Goal: Transaction & Acquisition: Purchase product/service

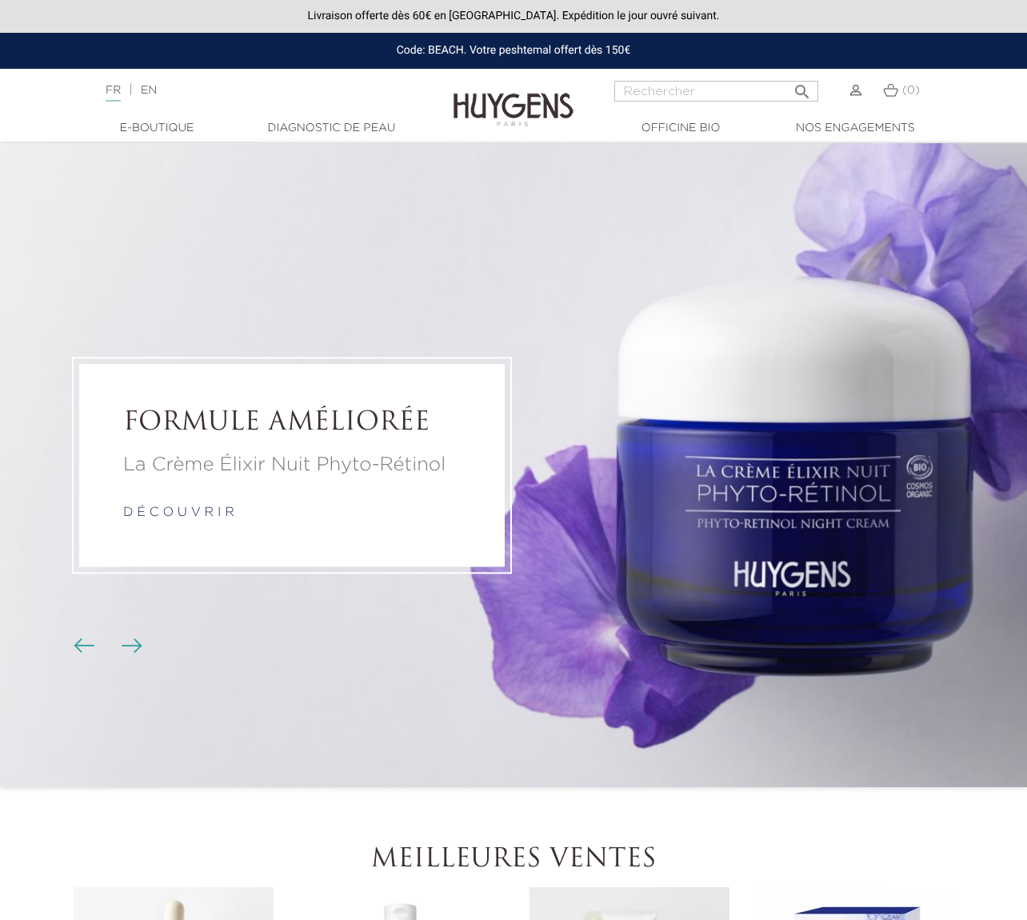
click at [858, 91] on img at bounding box center [855, 90] width 11 height 11
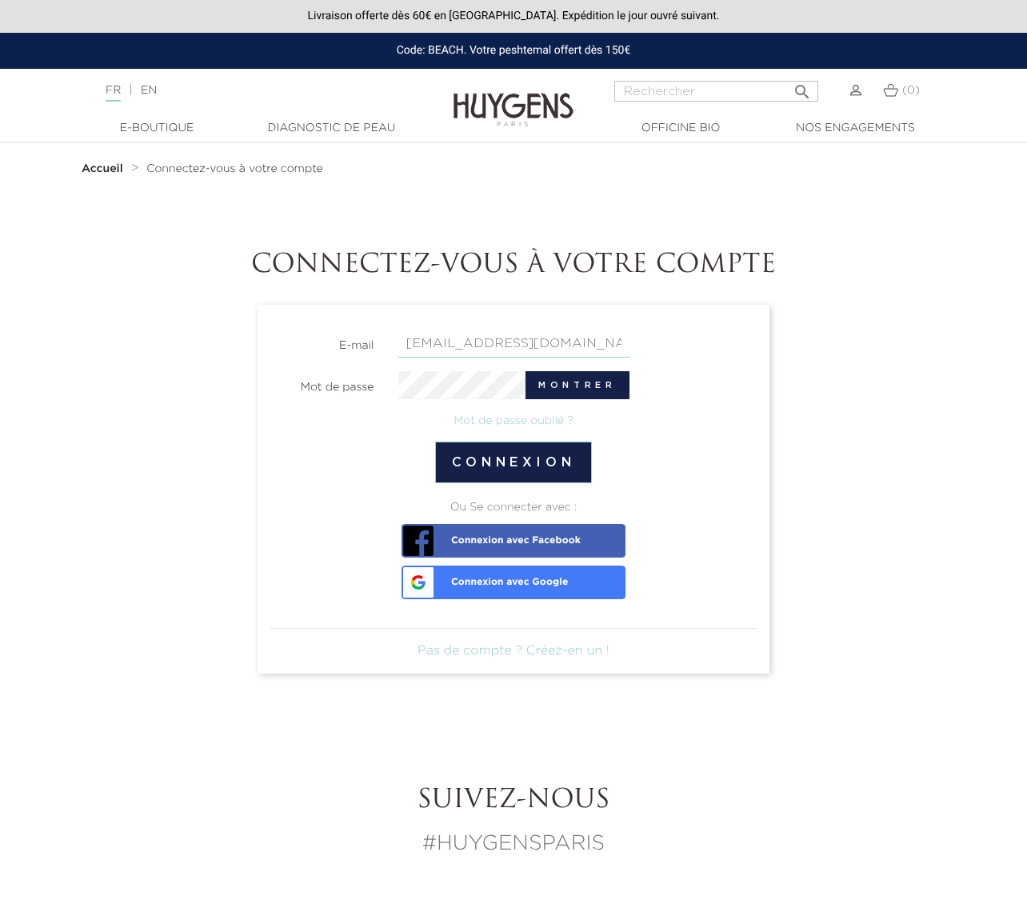
type input "[EMAIL_ADDRESS][DOMAIN_NAME]"
click at [513, 462] on button "Connexion" at bounding box center [514, 463] width 158 height 42
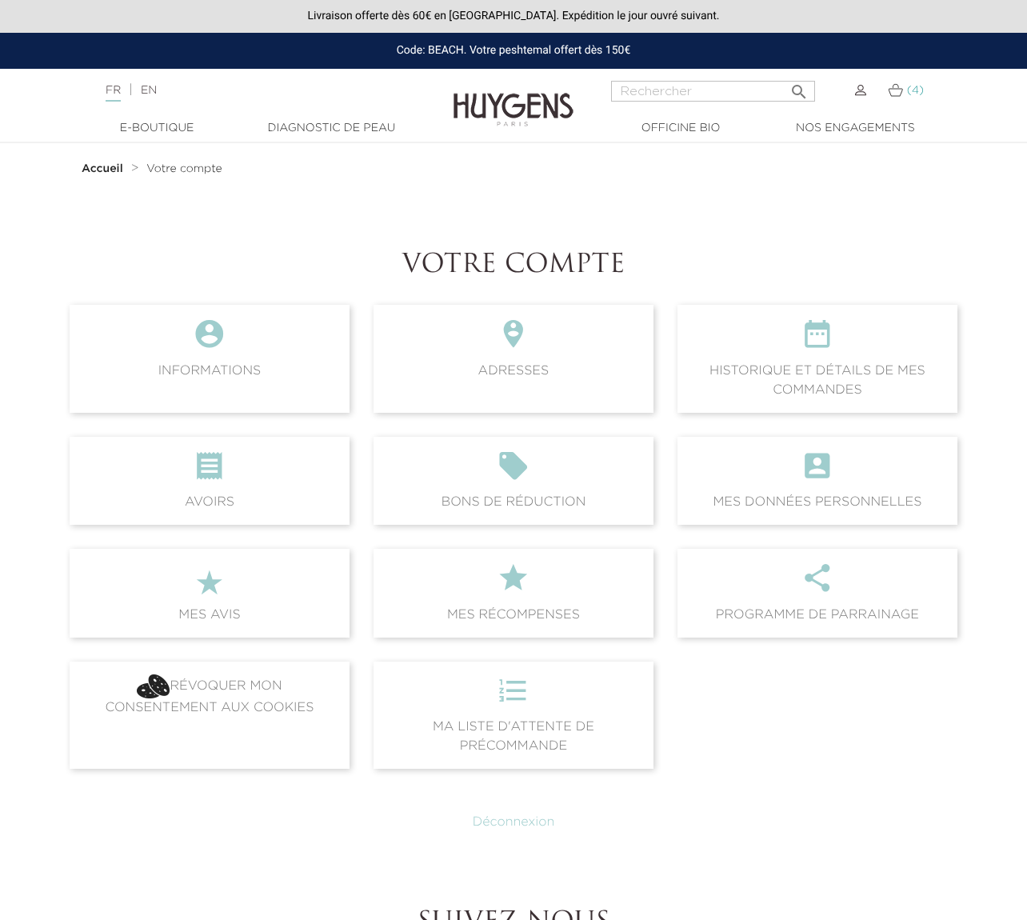
click at [907, 91] on span "(4)" at bounding box center [915, 90] width 17 height 11
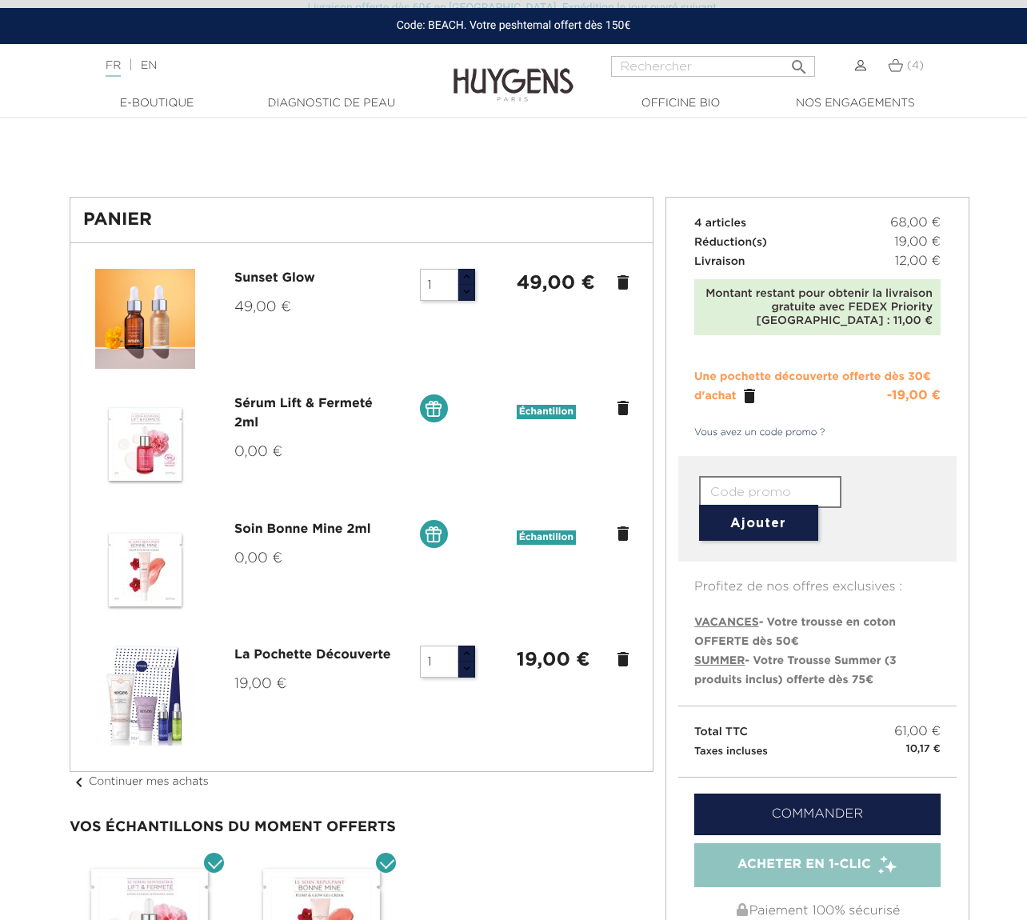
scroll to position [48, 0]
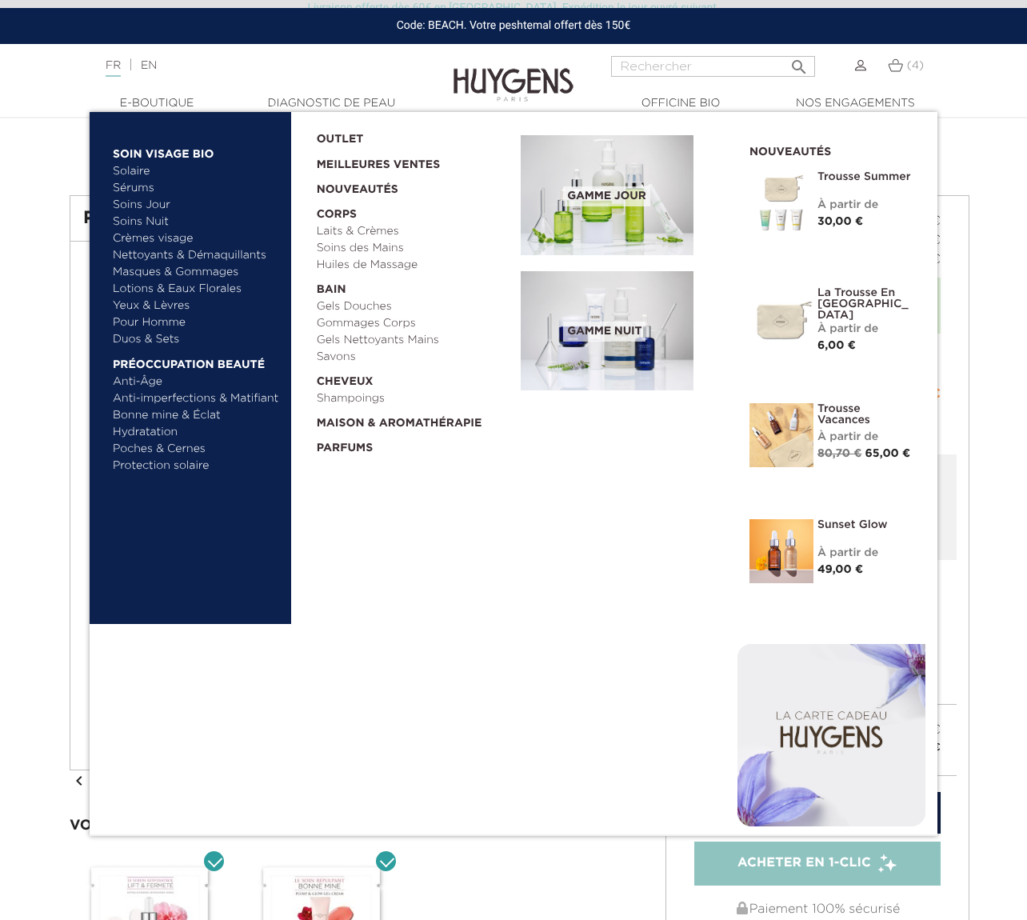
click at [141, 188] on link "Sérums" at bounding box center [196, 188] width 167 height 17
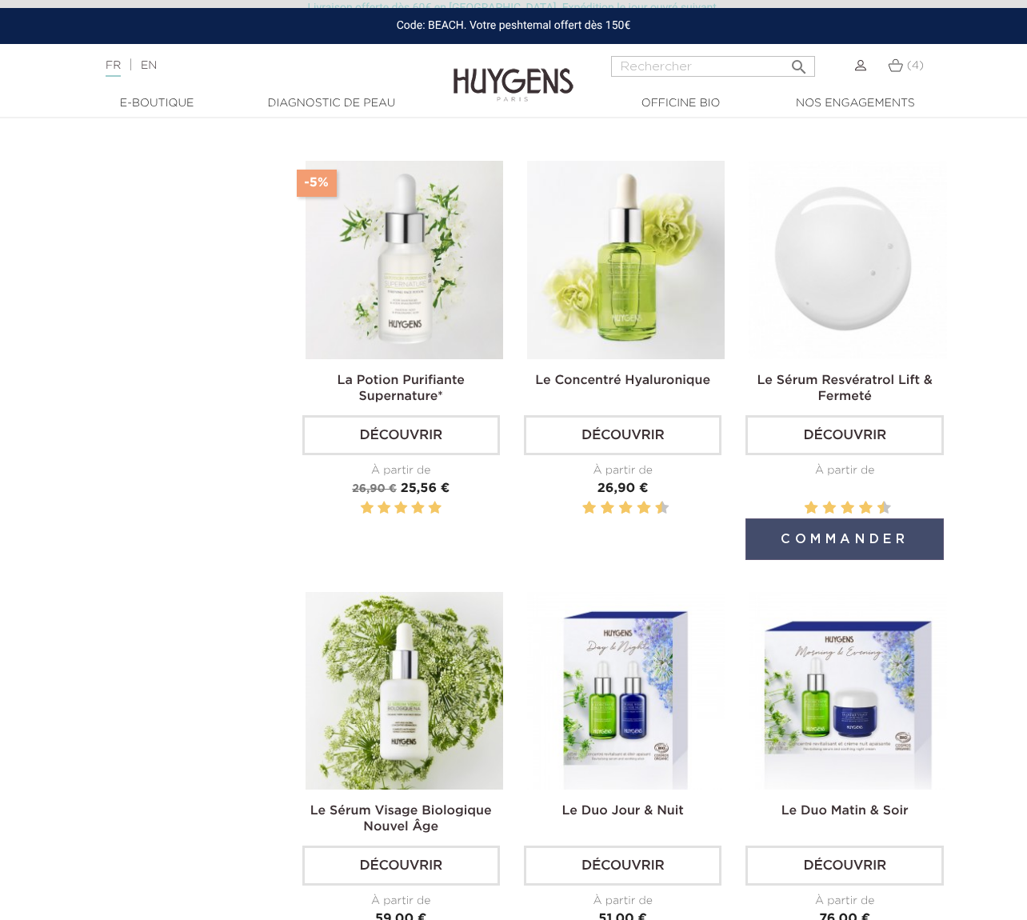
scroll to position [1026, 2]
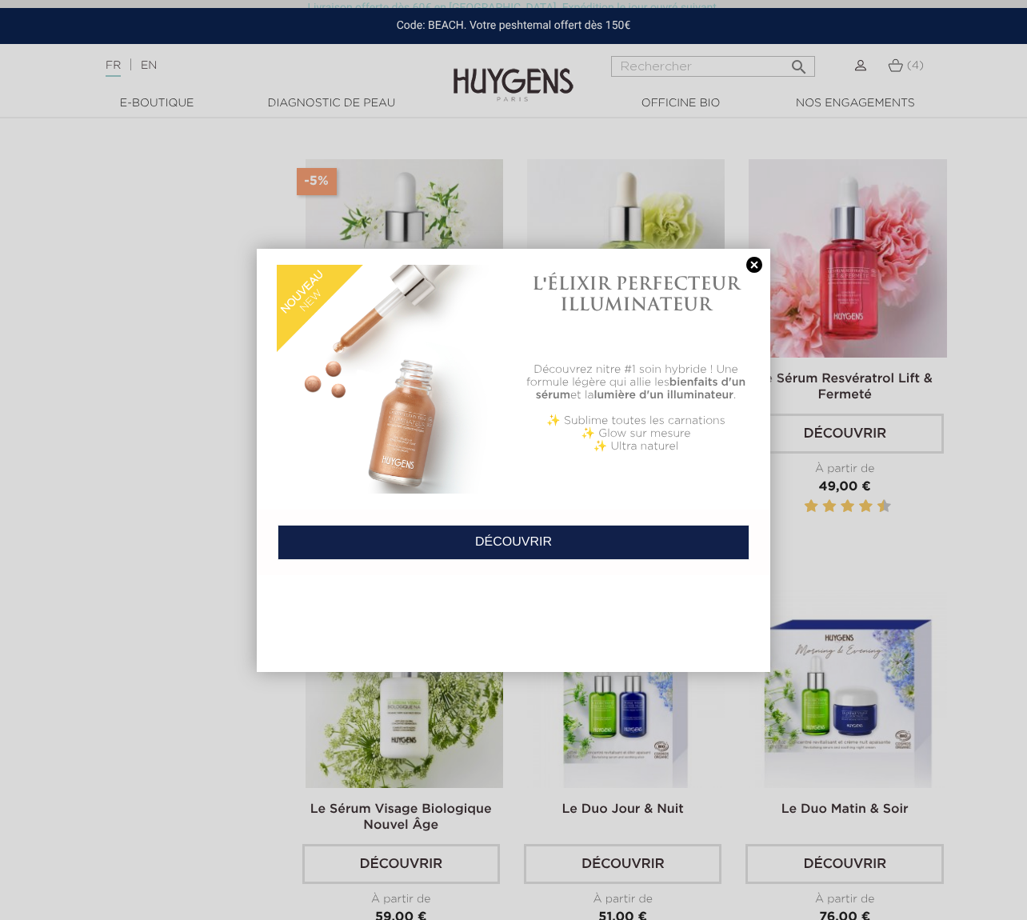
click at [751, 267] on link at bounding box center [754, 265] width 22 height 17
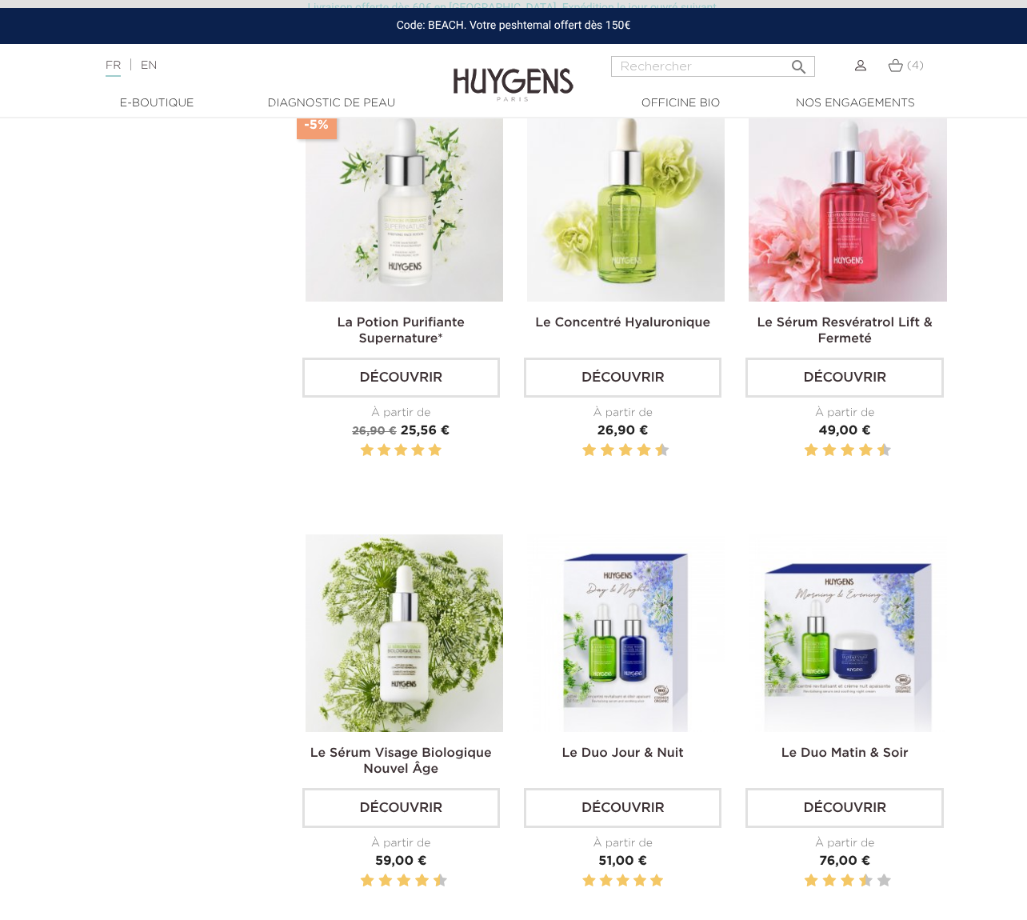
scroll to position [1082, 2]
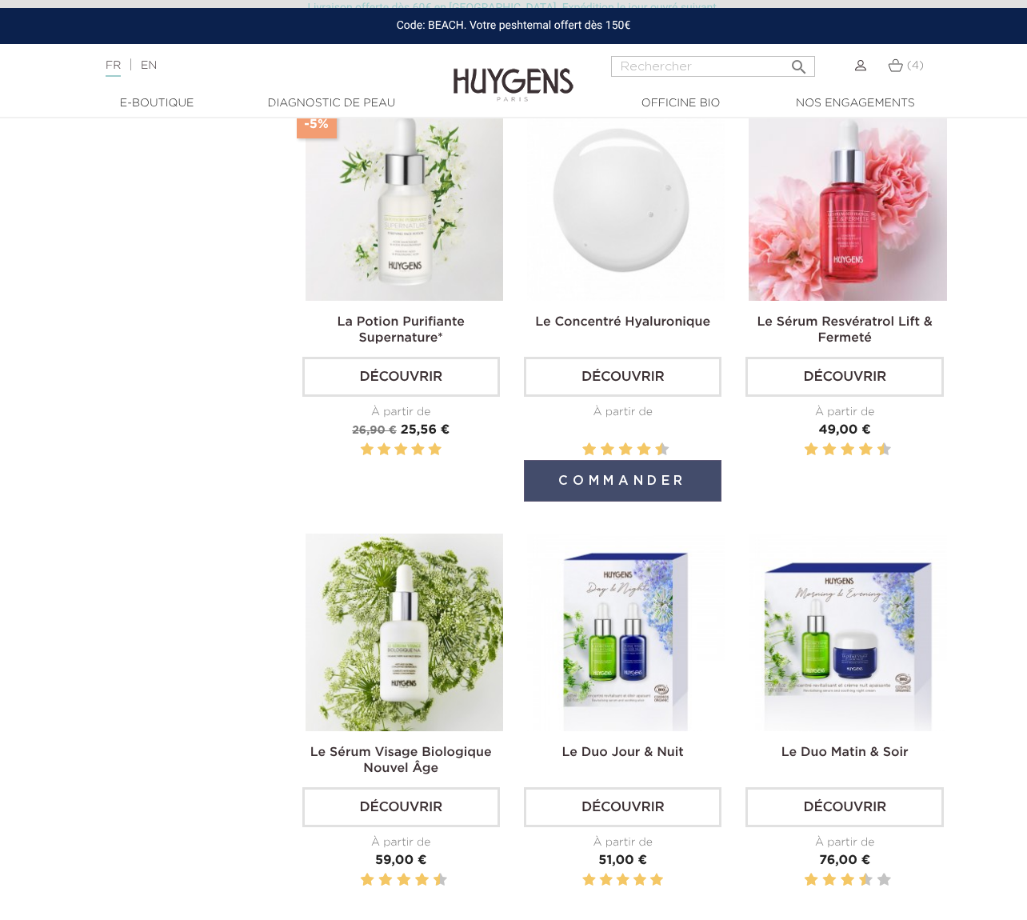
click at [629, 471] on button "Commander" at bounding box center [623, 481] width 198 height 42
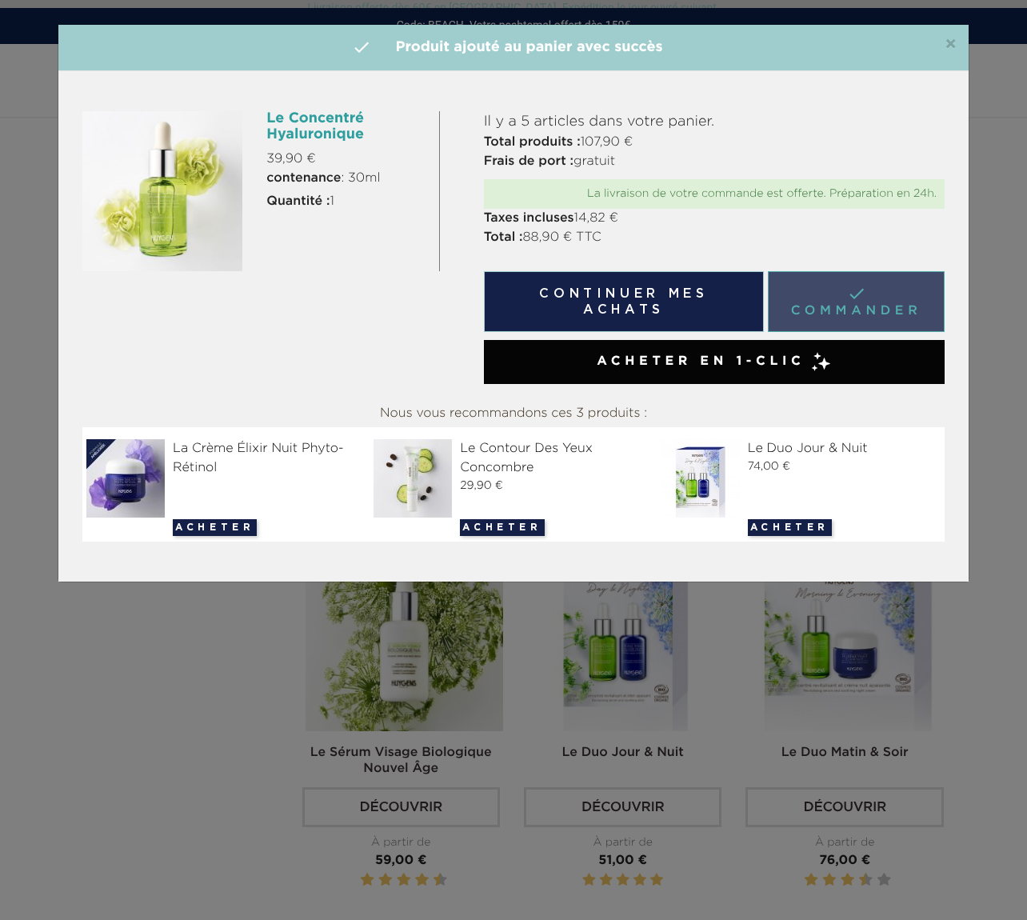
click at [857, 305] on link " Commander" at bounding box center [856, 301] width 177 height 61
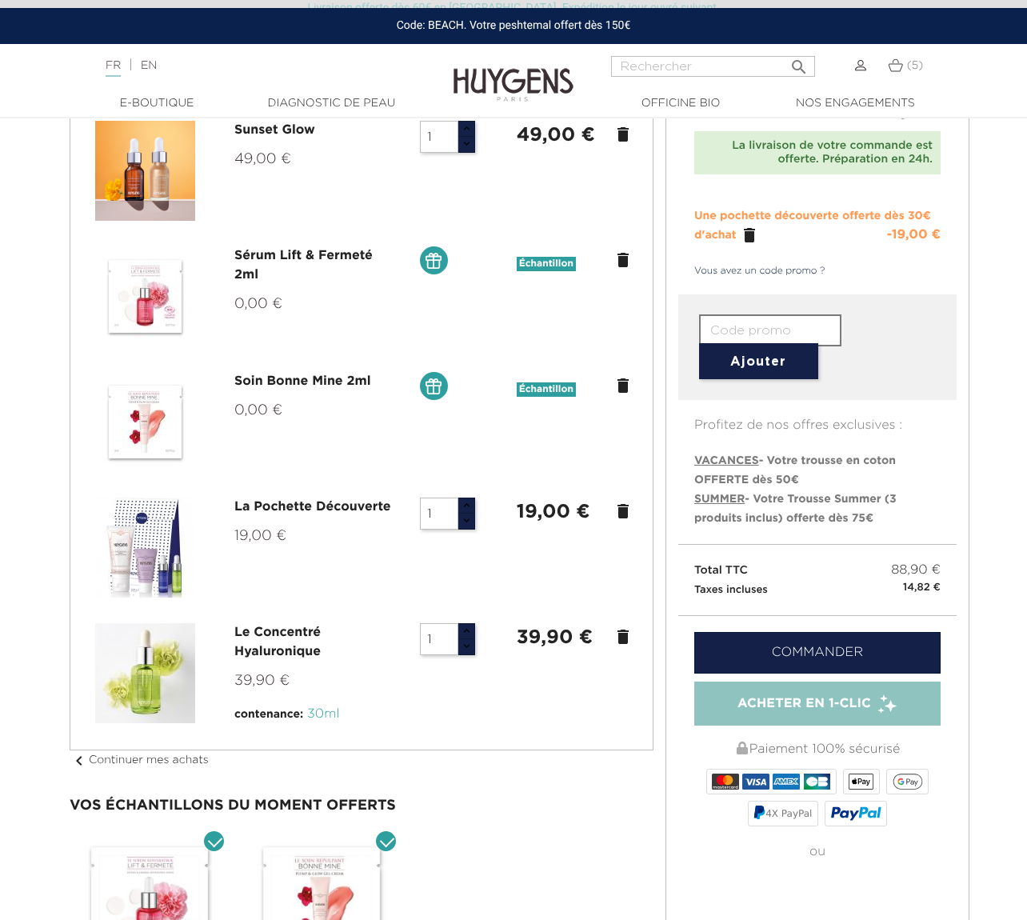
scroll to position [196, 0]
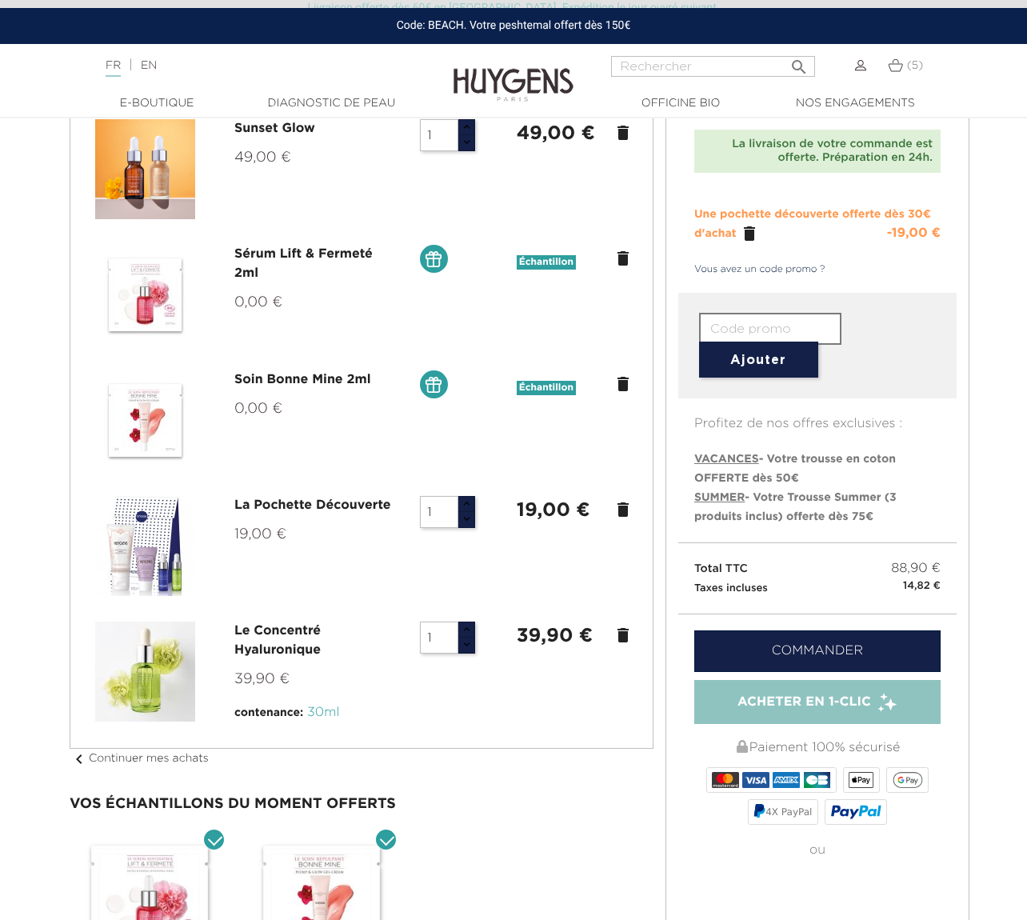
click at [717, 330] on input "text" at bounding box center [770, 329] width 142 height 32
type input "SUMMER"
click at [753, 356] on button "Ajouter" at bounding box center [758, 360] width 119 height 36
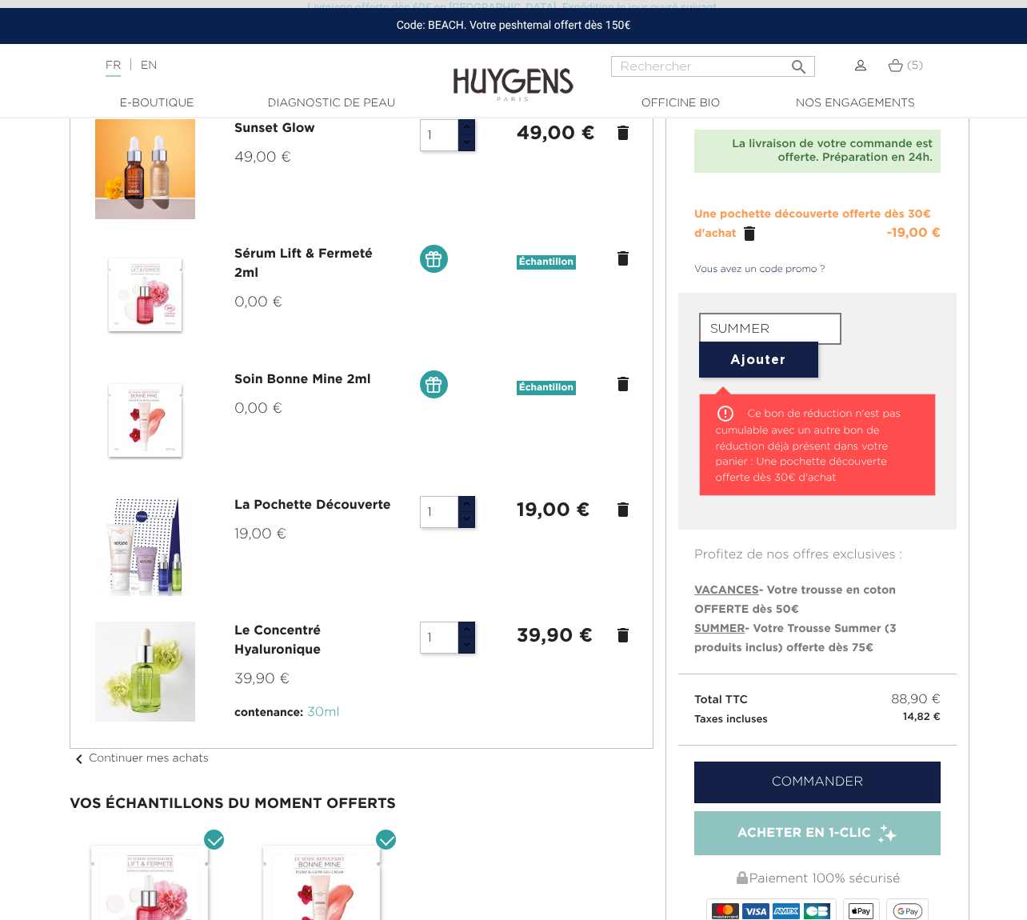
click at [903, 324] on form "SUMMER Ajouter" at bounding box center [818, 345] width 238 height 65
click at [744, 234] on icon "" at bounding box center [749, 233] width 19 height 19
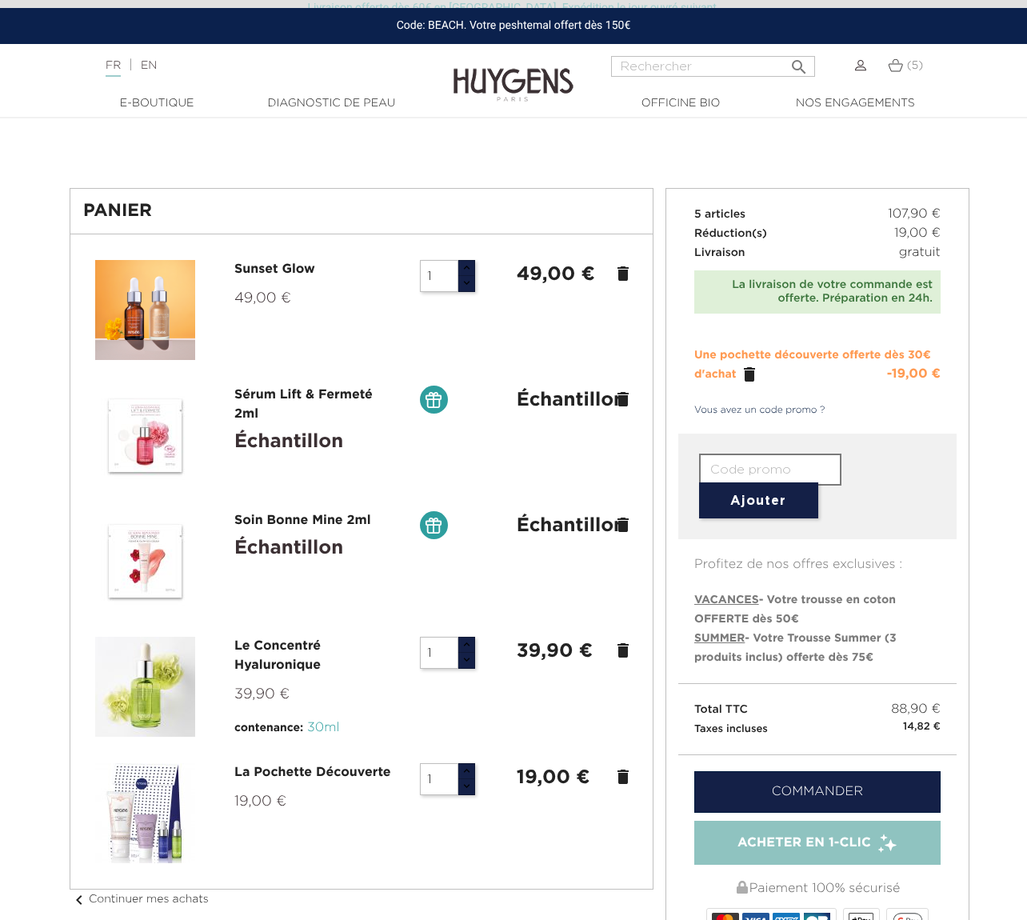
scroll to position [54, 0]
click at [290, 647] on link "Le Concentré Hyaluronique" at bounding box center [277, 657] width 86 height 32
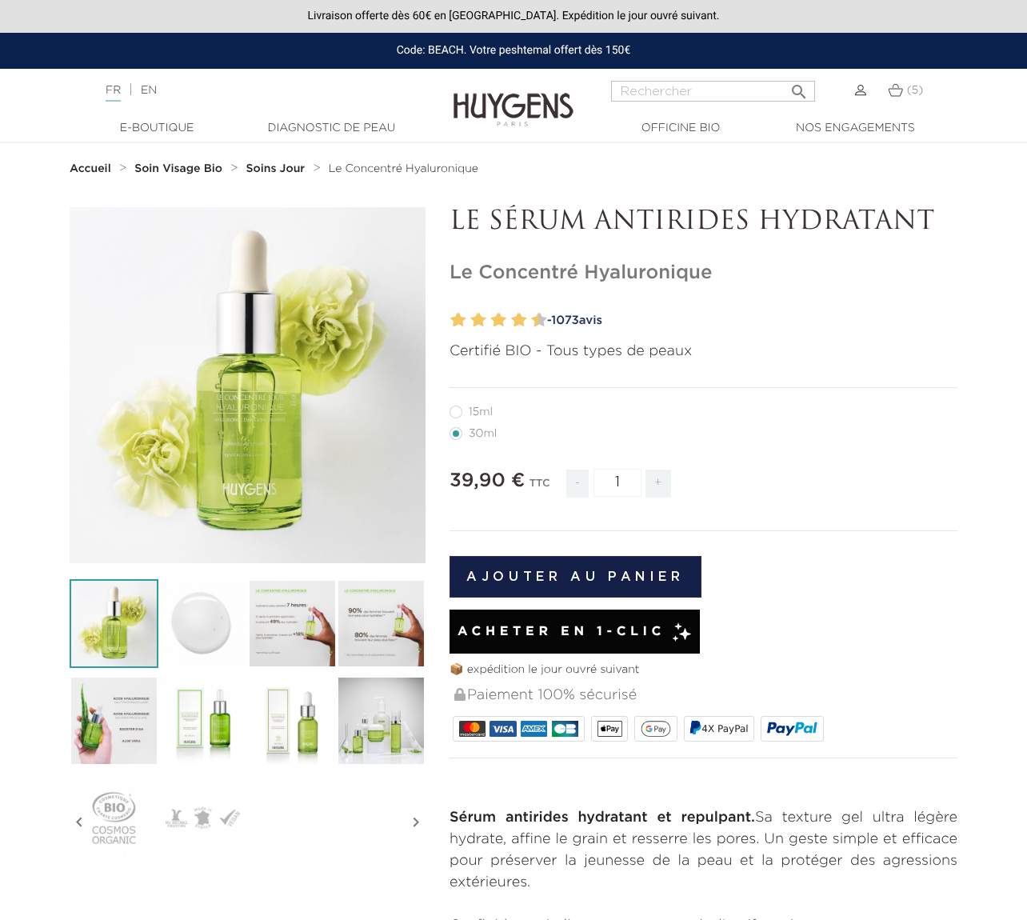
click at [480, 414] on label12"] "15ml" at bounding box center [481, 412] width 62 height 13
radio input "true"
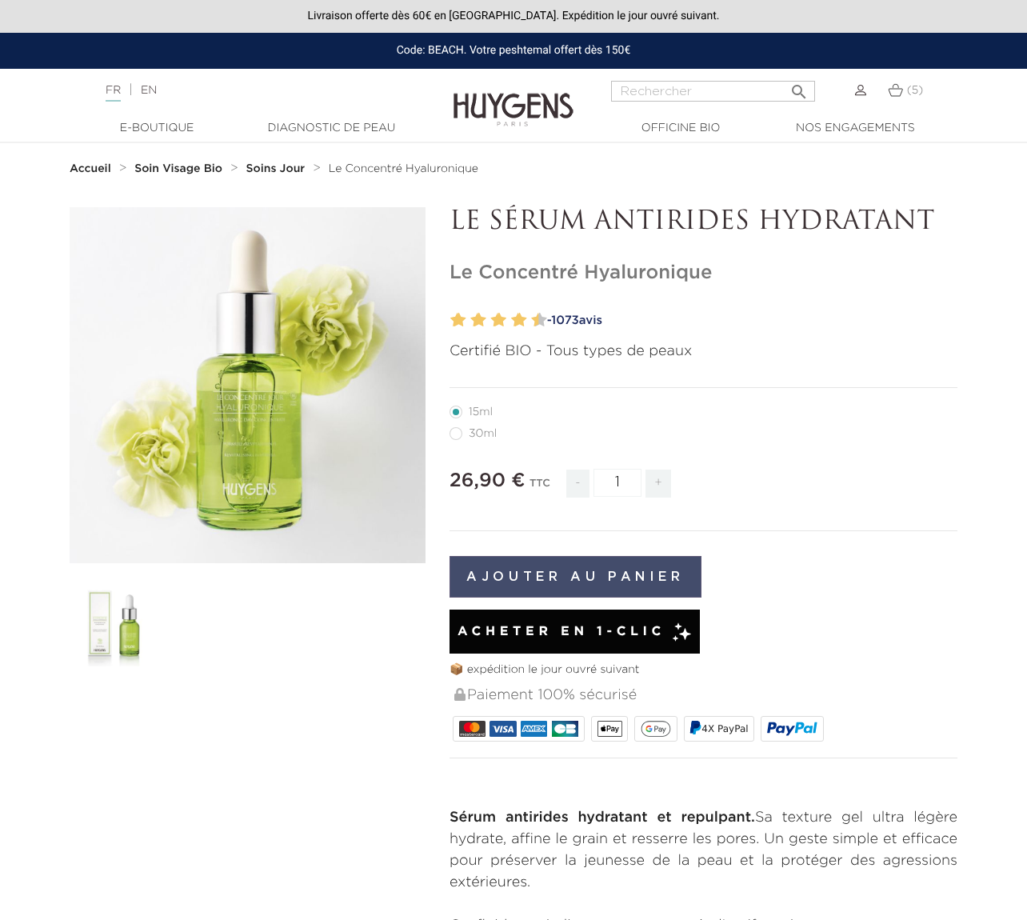
click at [613, 586] on button "Ajouter au panier" at bounding box center [576, 577] width 252 height 42
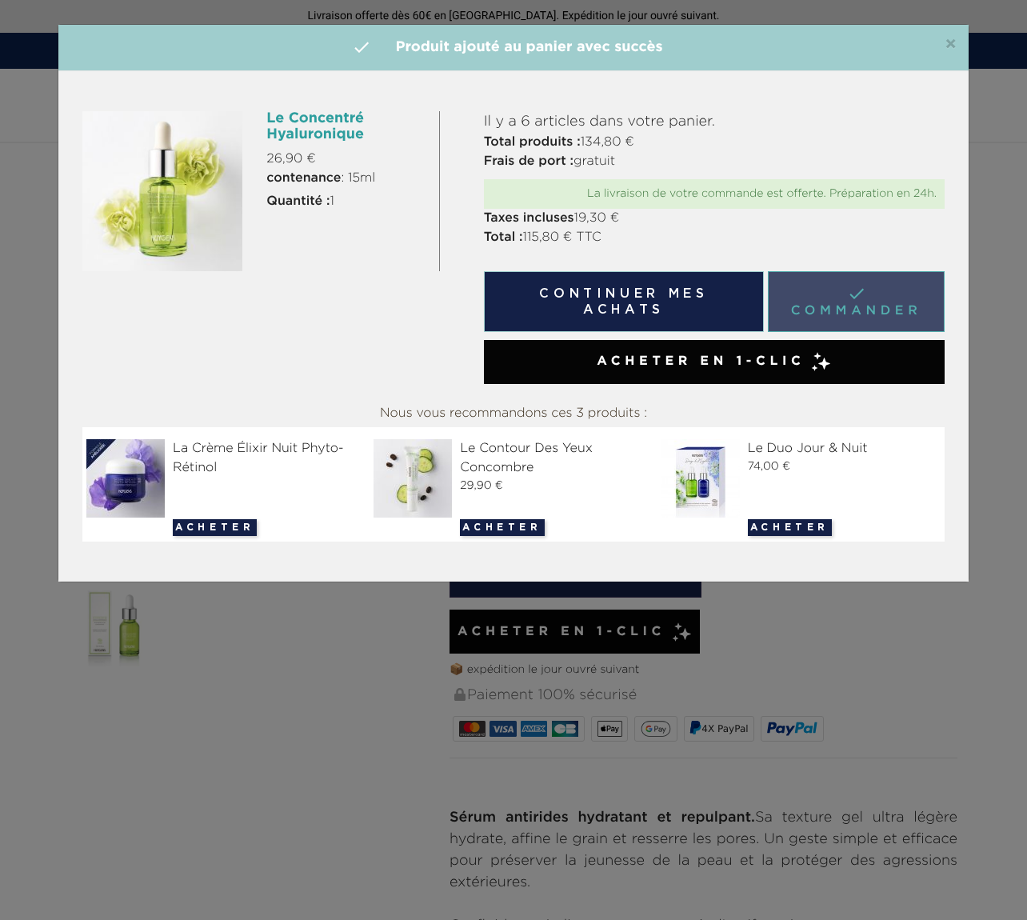
click at [894, 286] on link " Commander" at bounding box center [856, 301] width 177 height 61
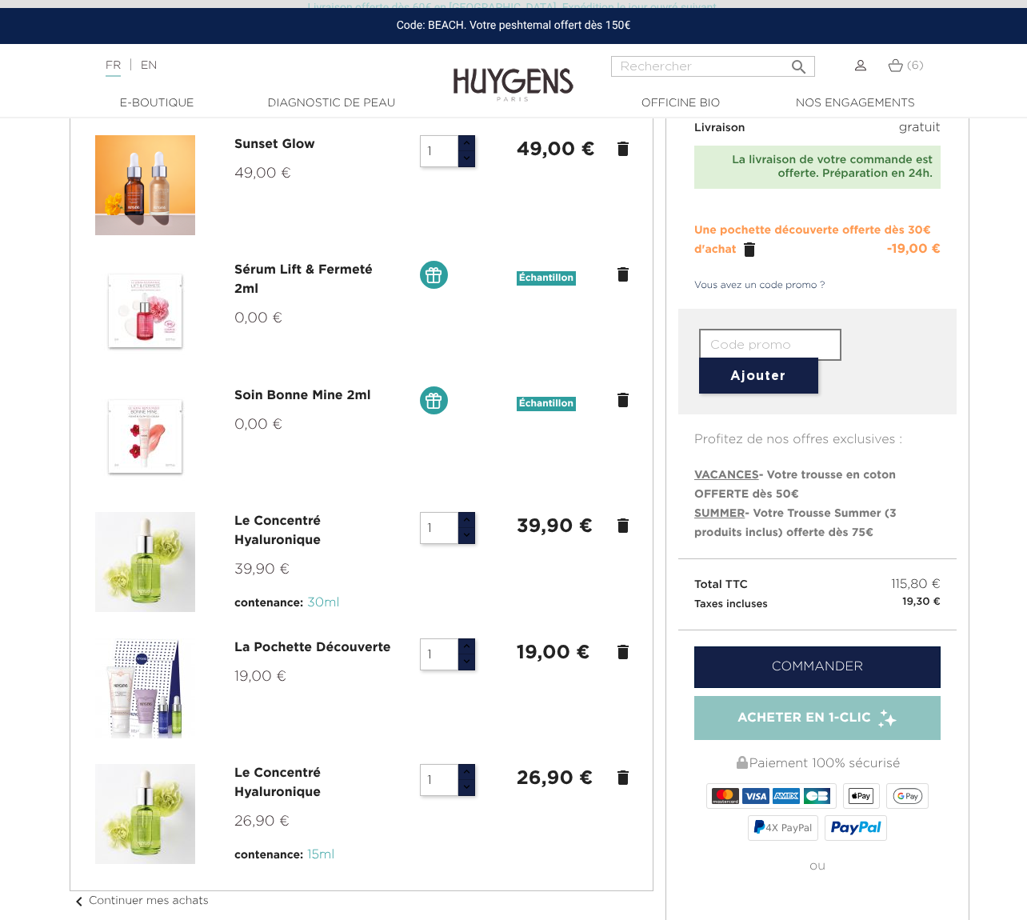
scroll to position [214, 0]
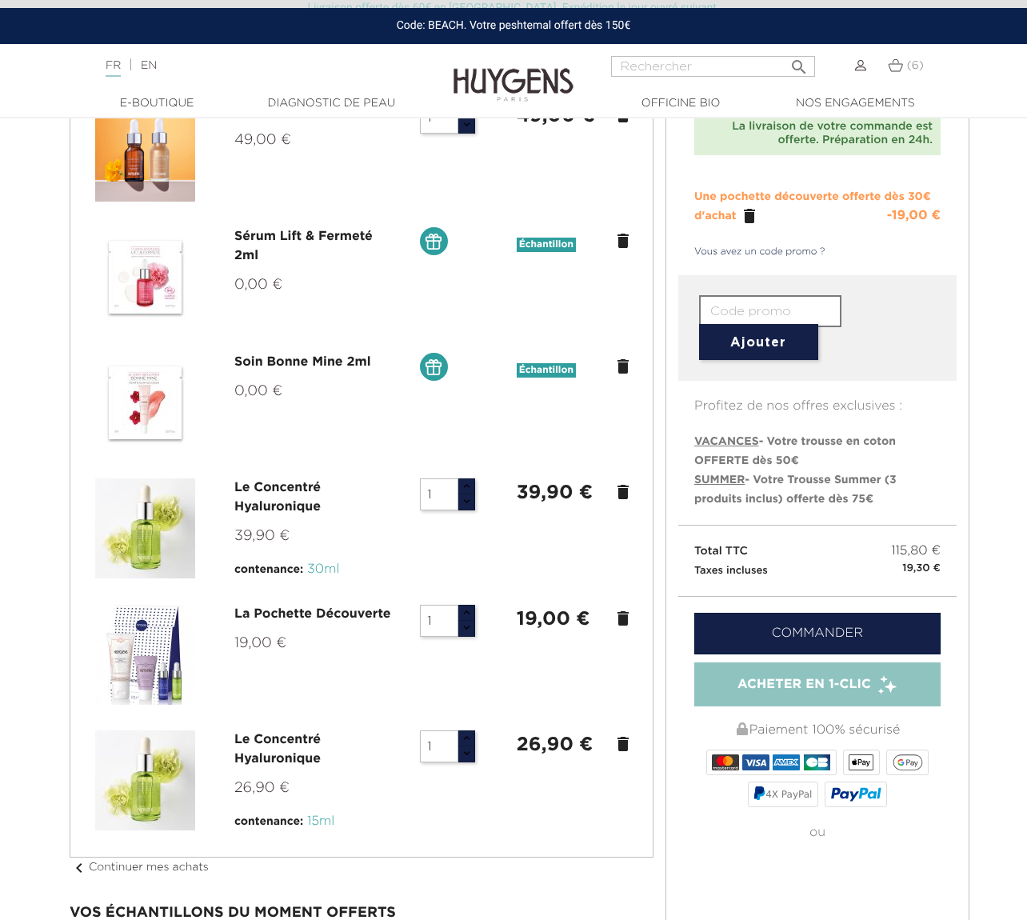
click at [623, 495] on icon "delete" at bounding box center [623, 491] width 19 height 19
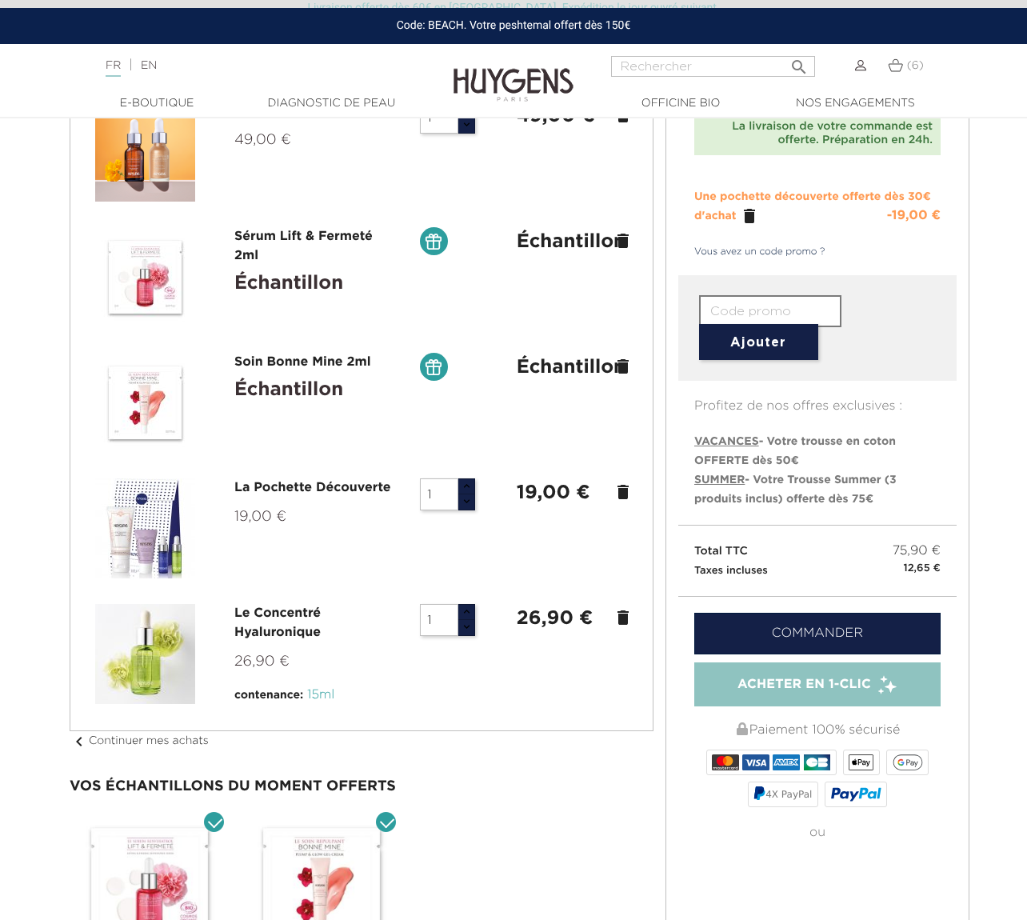
click at [745, 214] on icon "" at bounding box center [749, 215] width 19 height 19
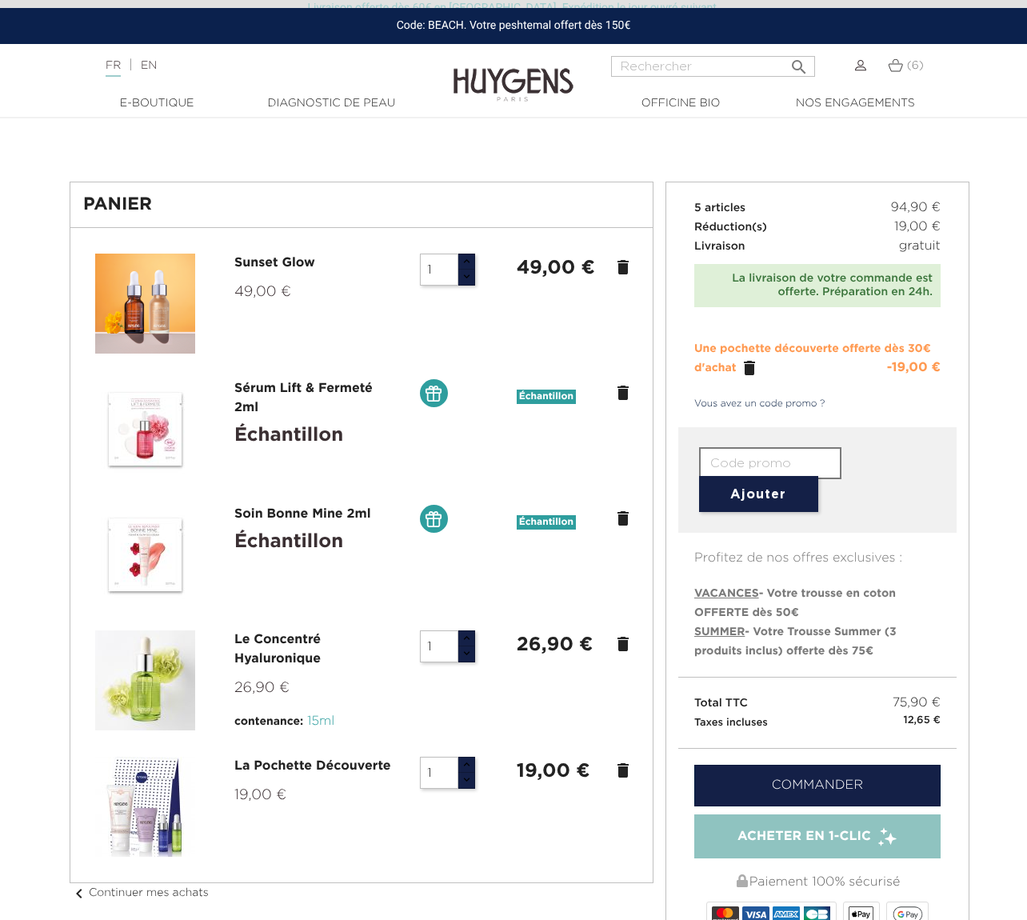
scroll to position [58, 0]
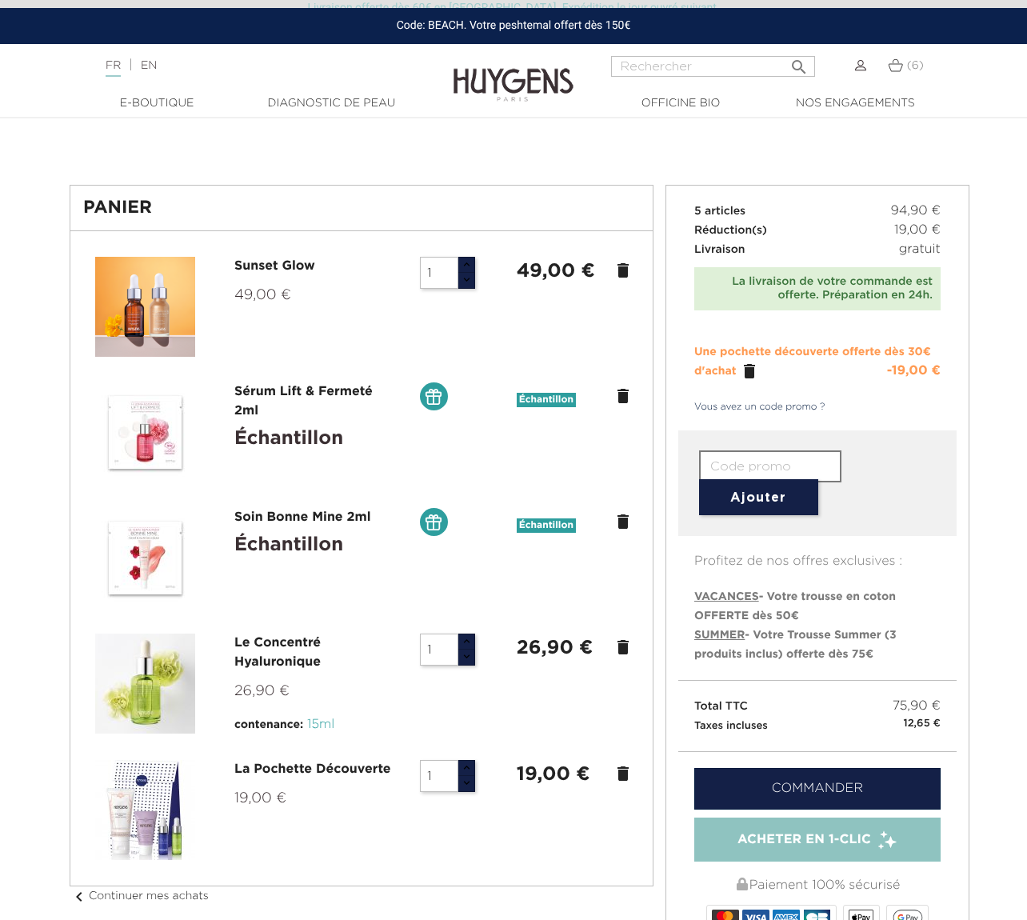
click at [623, 270] on icon "delete" at bounding box center [623, 270] width 19 height 19
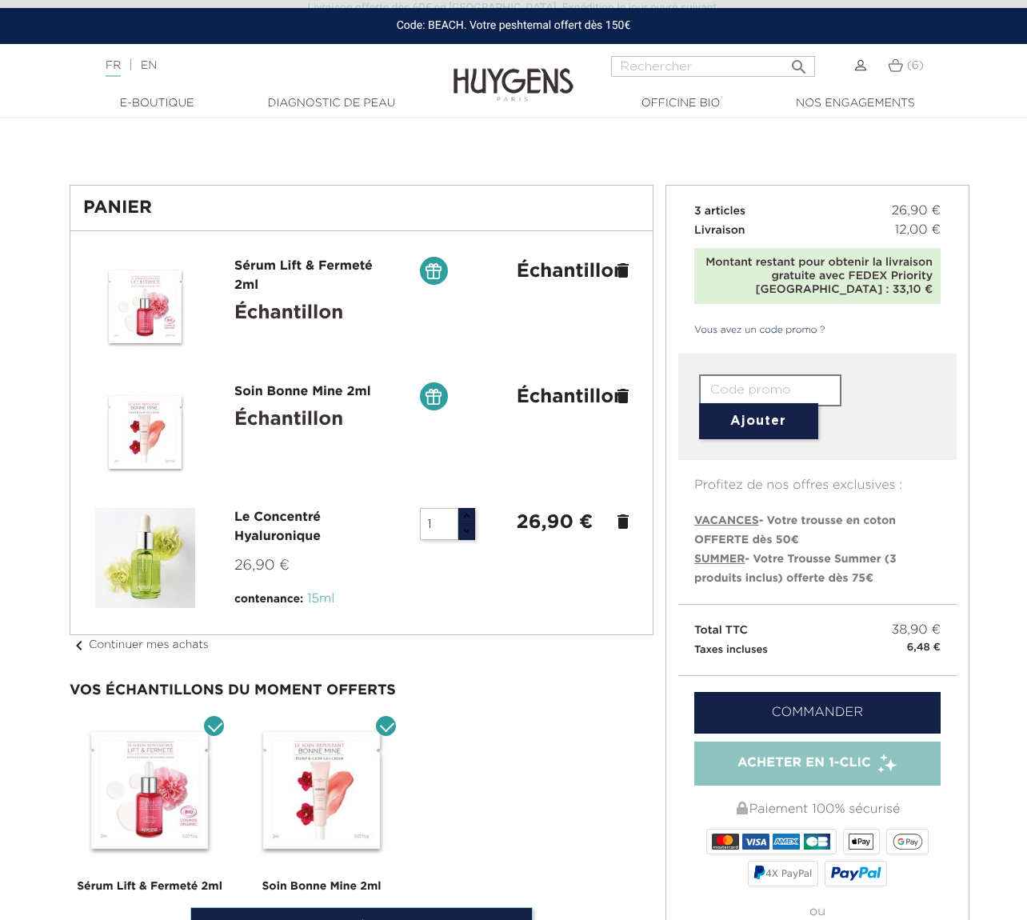
click at [619, 519] on icon "delete" at bounding box center [623, 521] width 19 height 19
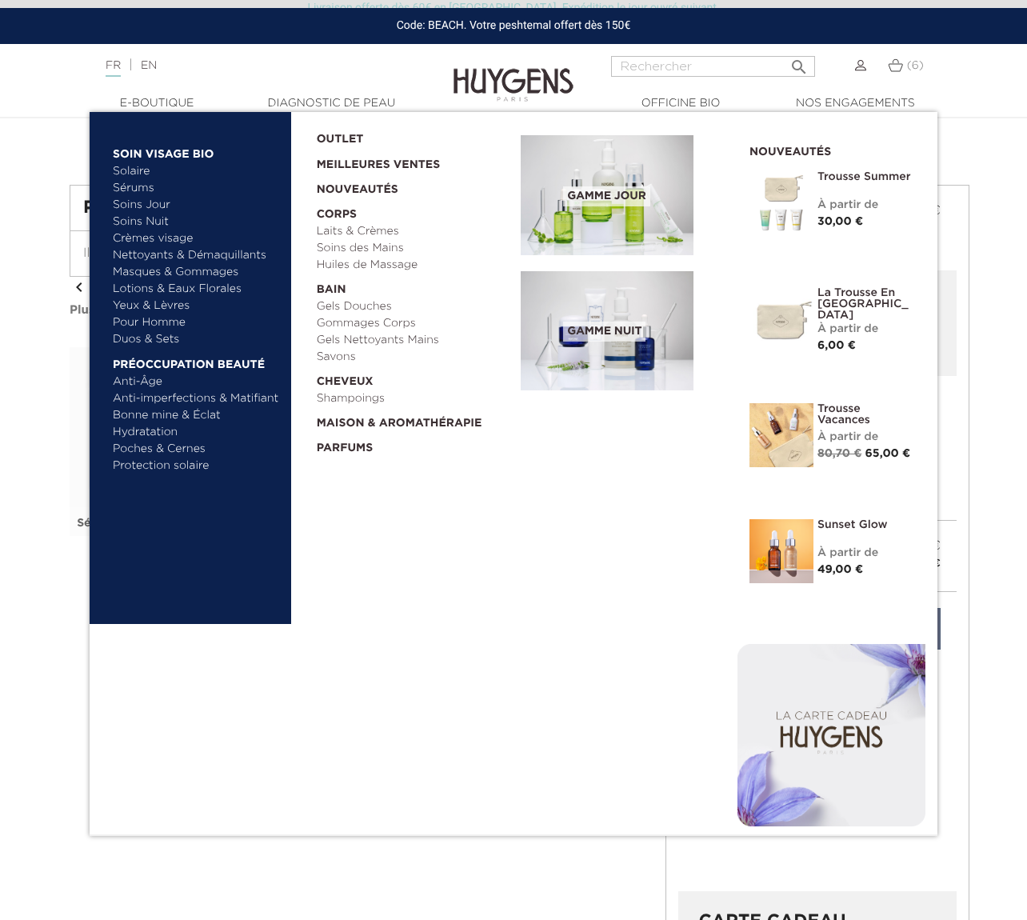
click at [124, 170] on link "Solaire" at bounding box center [196, 171] width 167 height 17
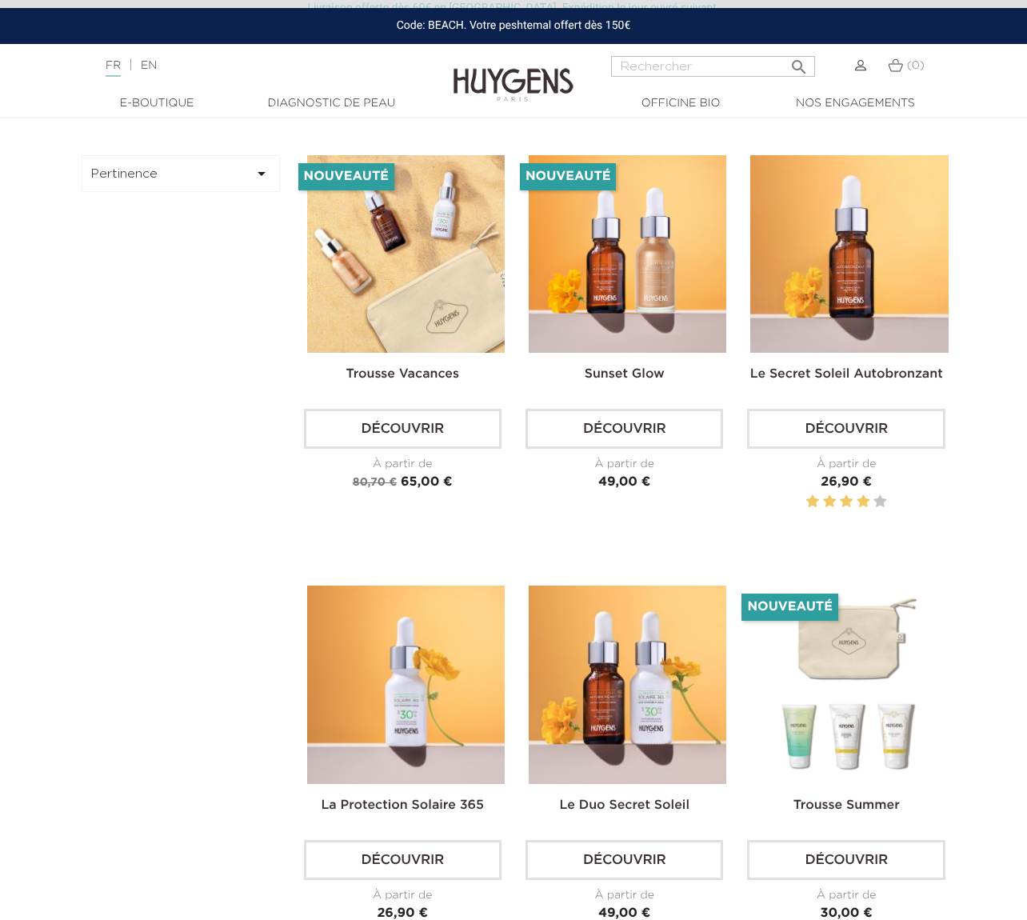
scroll to position [637, 0]
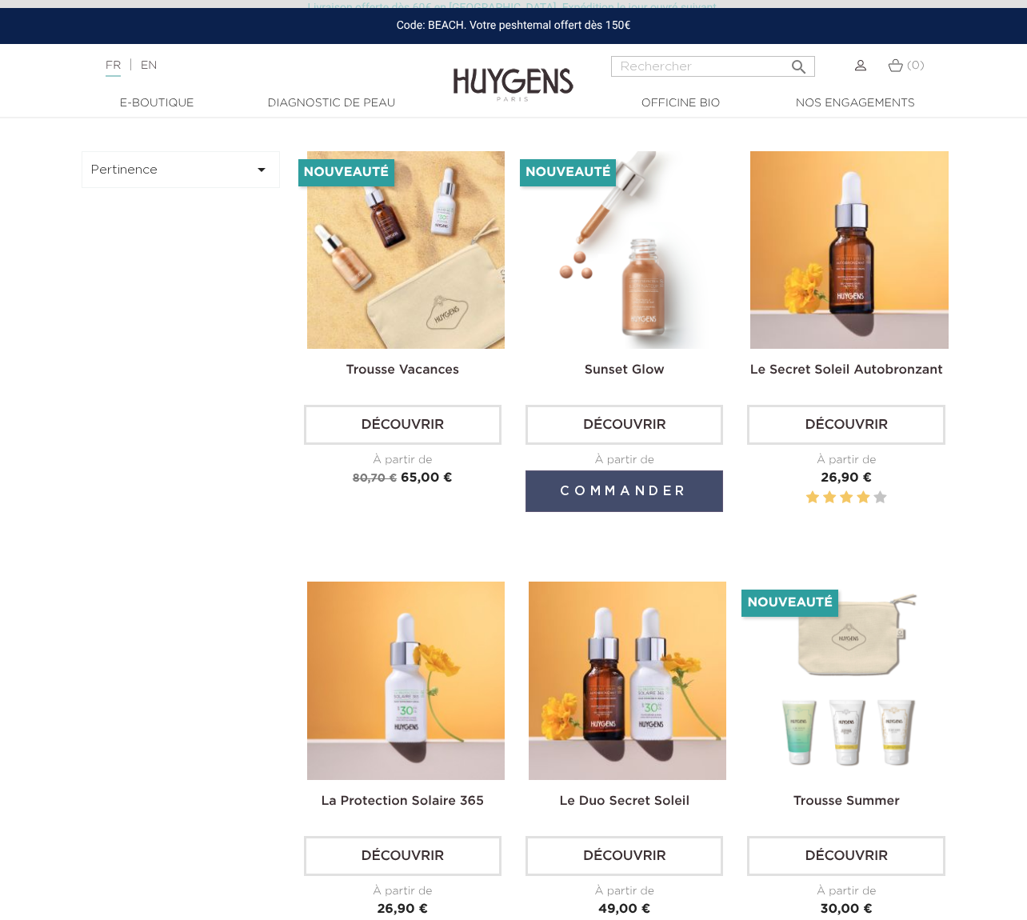
click at [659, 490] on button "Commander" at bounding box center [625, 491] width 198 height 42
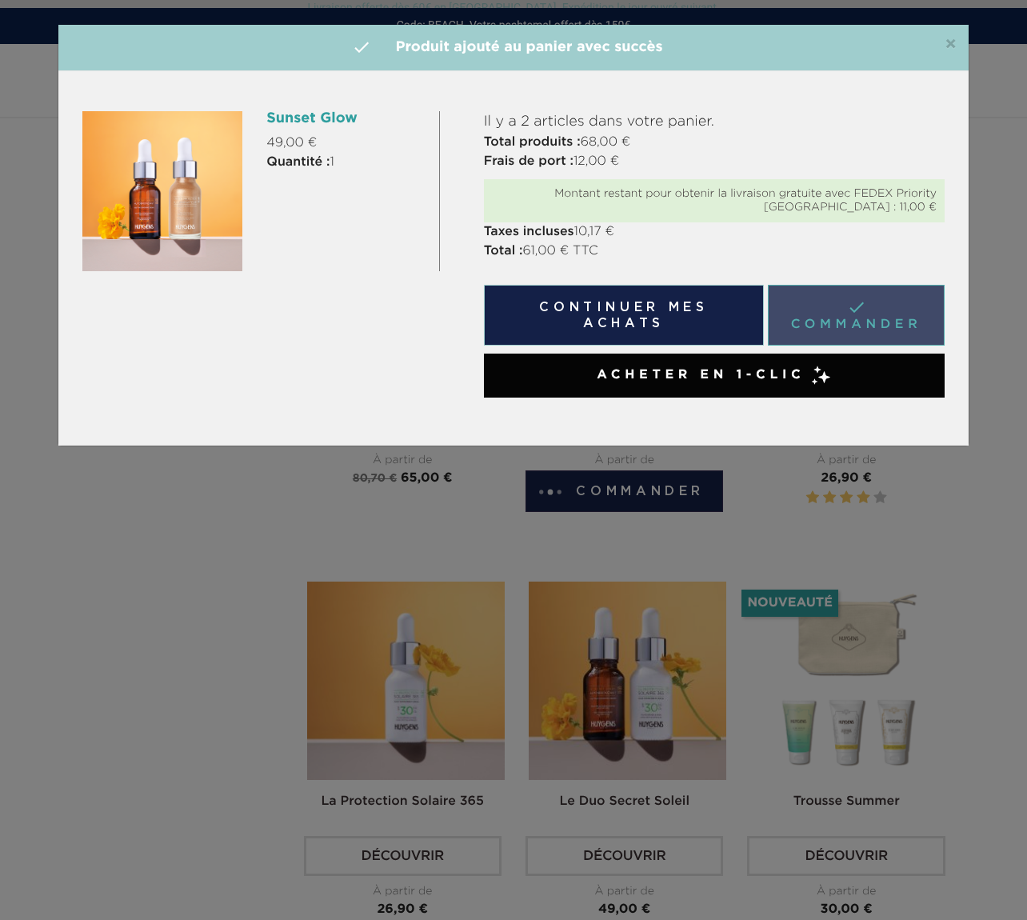
click at [815, 332] on link " Commander" at bounding box center [856, 315] width 177 height 61
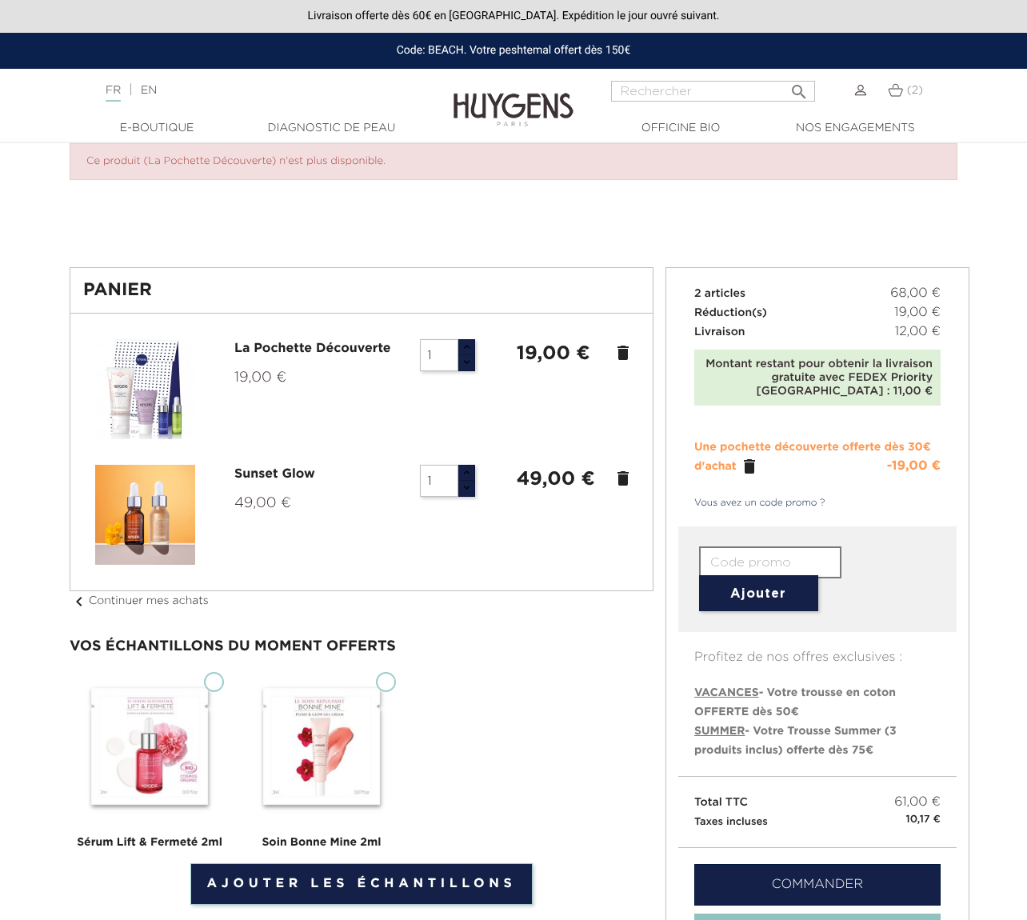
click at [218, 680] on input "Sérum Lift & Fermeté 2ml" at bounding box center [214, 682] width 20 height 20
checkbox input "true"
click at [381, 685] on input "Soin Bonne Mine 2ml" at bounding box center [386, 682] width 20 height 20
checkbox input "true"
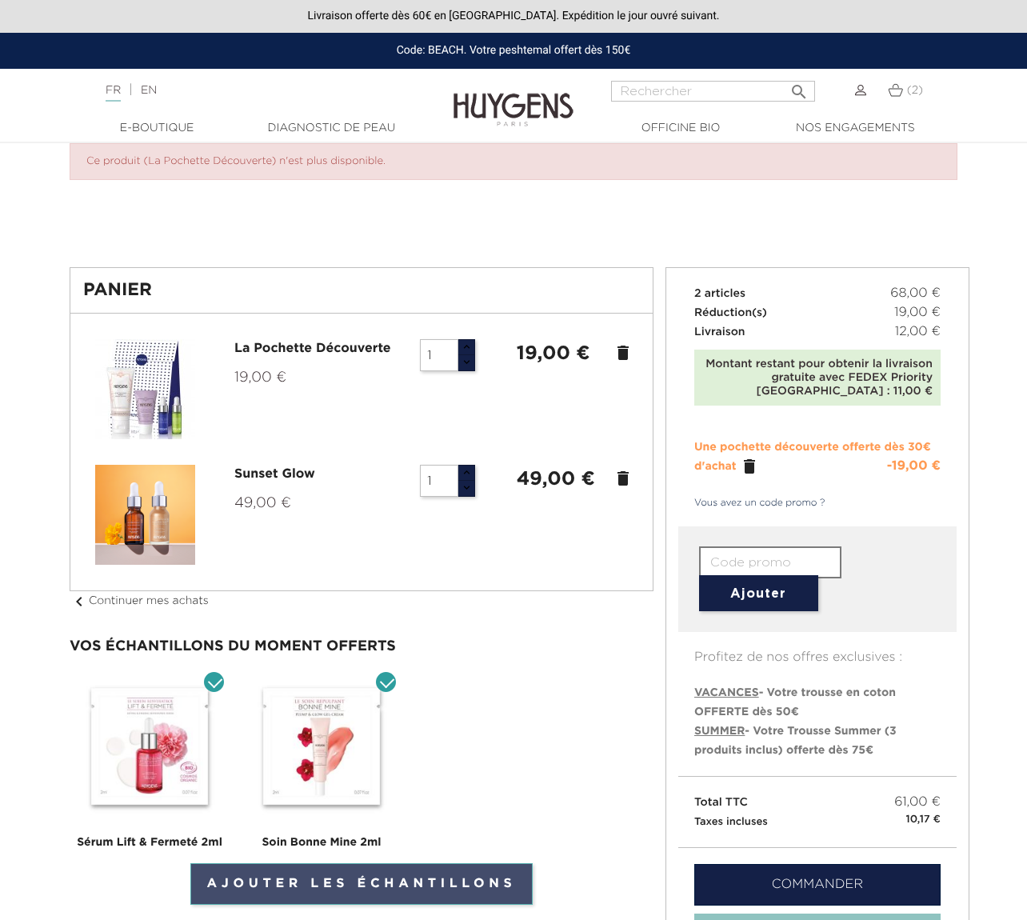
click at [354, 884] on link "Ajouter les échantillons" at bounding box center [361, 884] width 343 height 42
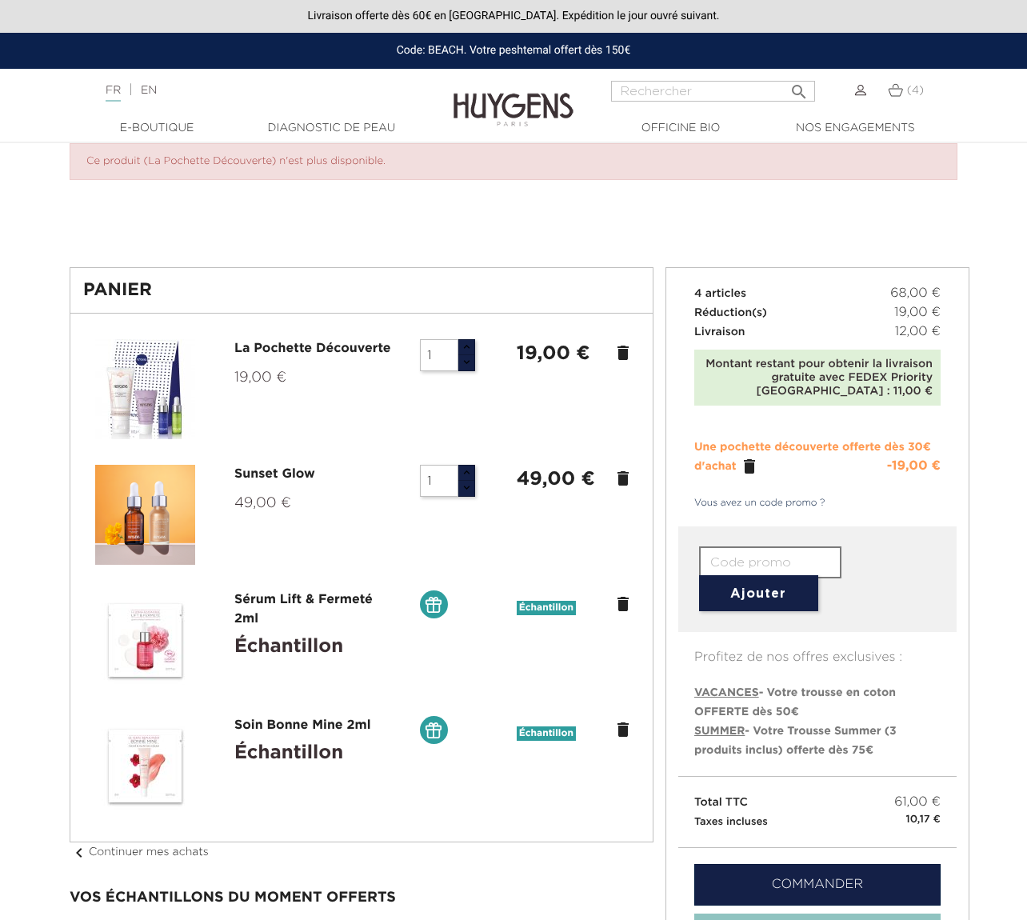
click at [745, 470] on icon "" at bounding box center [749, 466] width 19 height 19
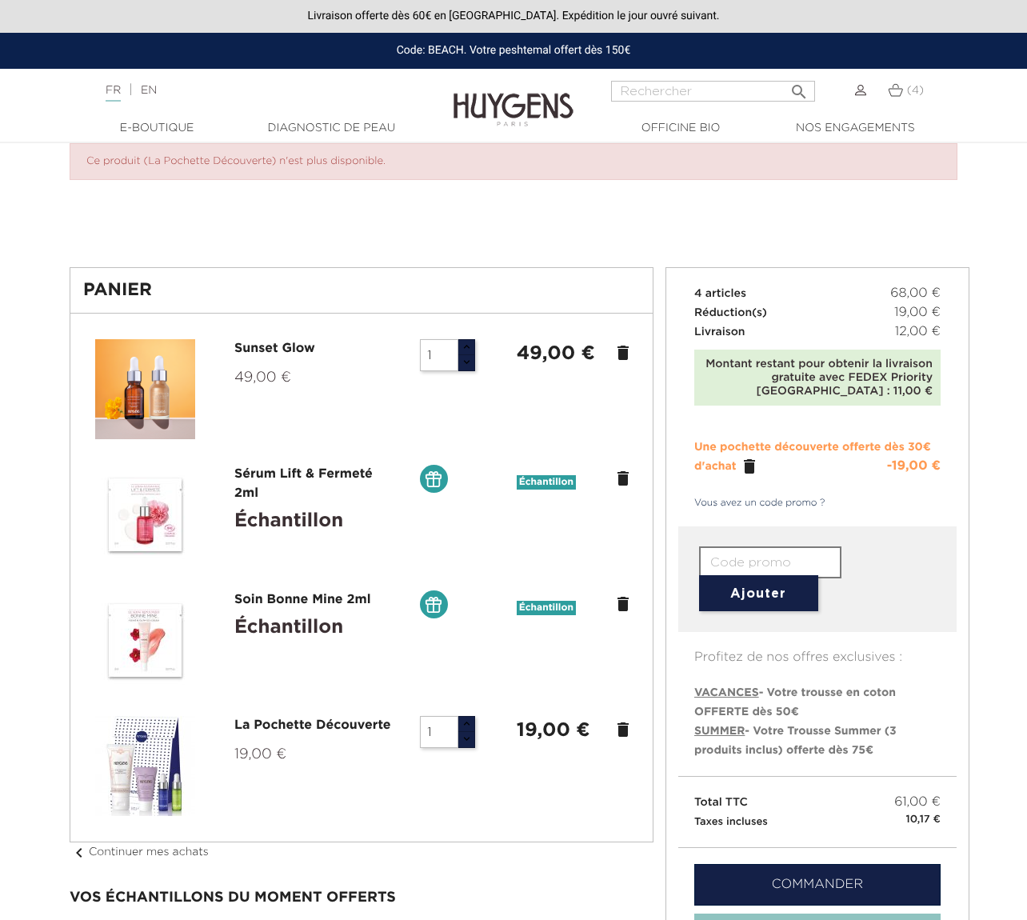
click at [619, 730] on icon "delete" at bounding box center [623, 729] width 19 height 19
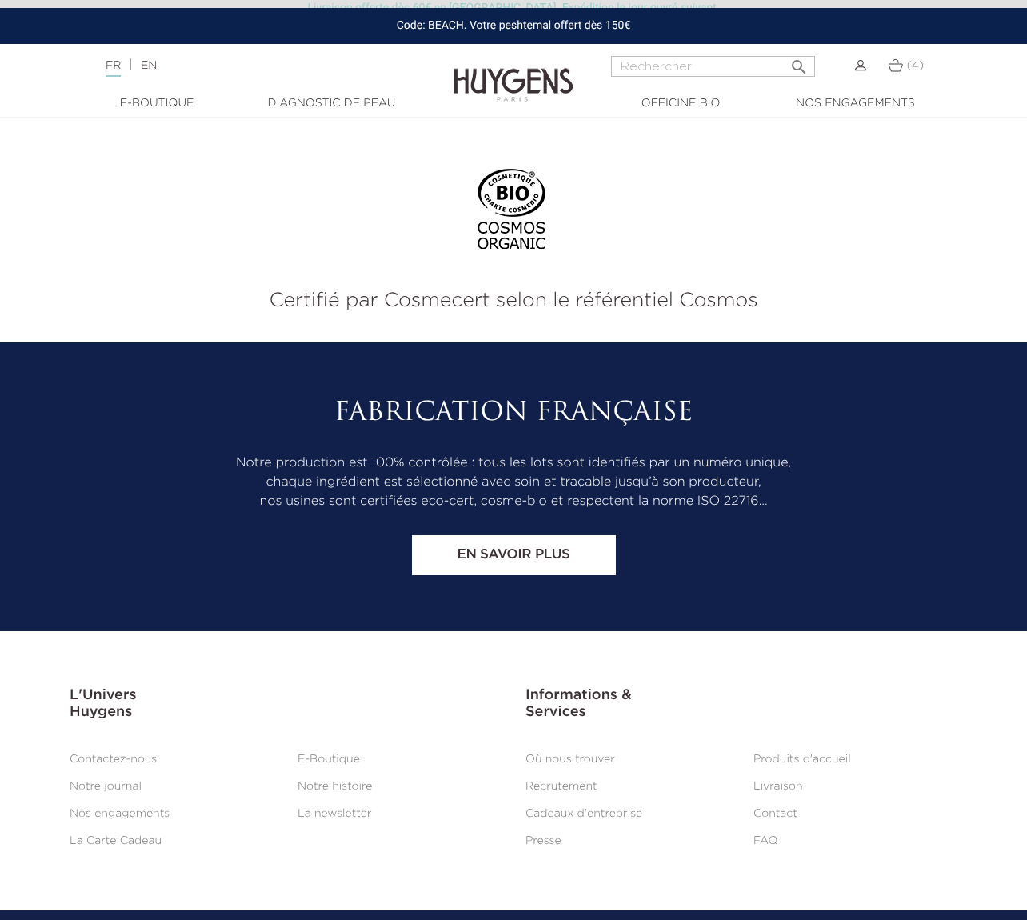
scroll to position [1833, 0]
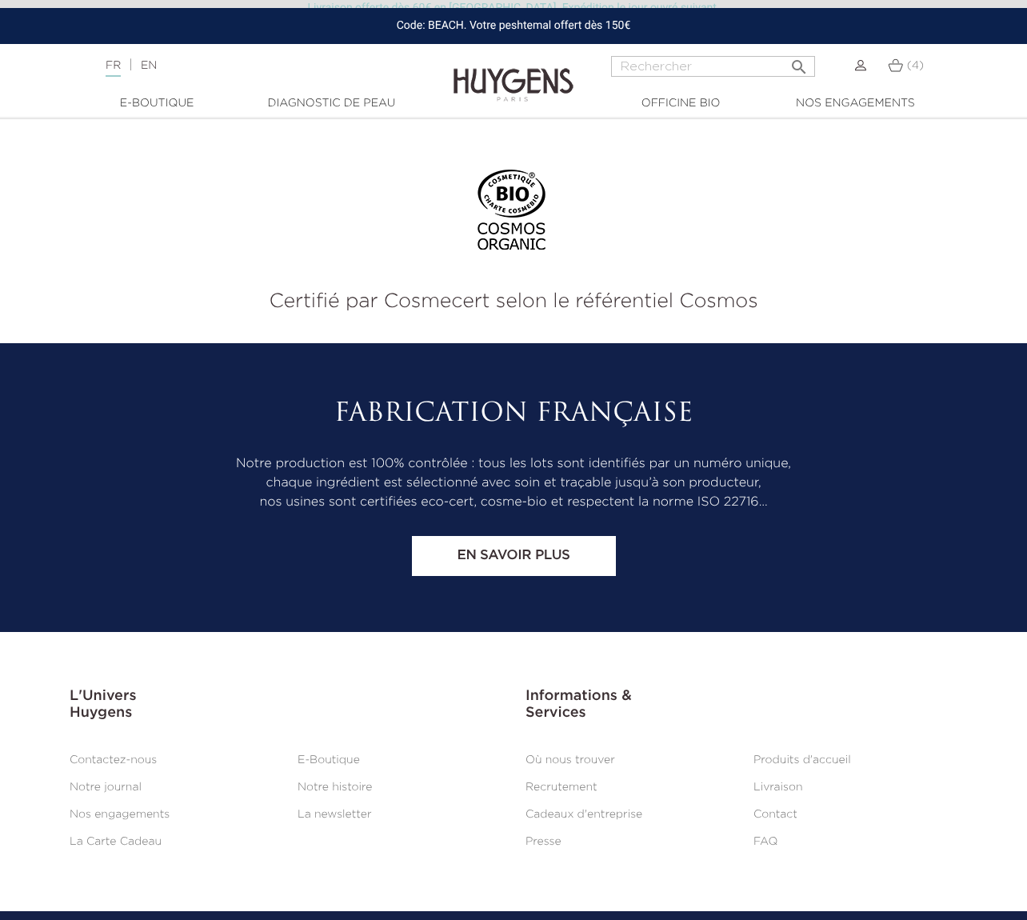
click at [146, 754] on link "Contactez-nous" at bounding box center [113, 759] width 87 height 11
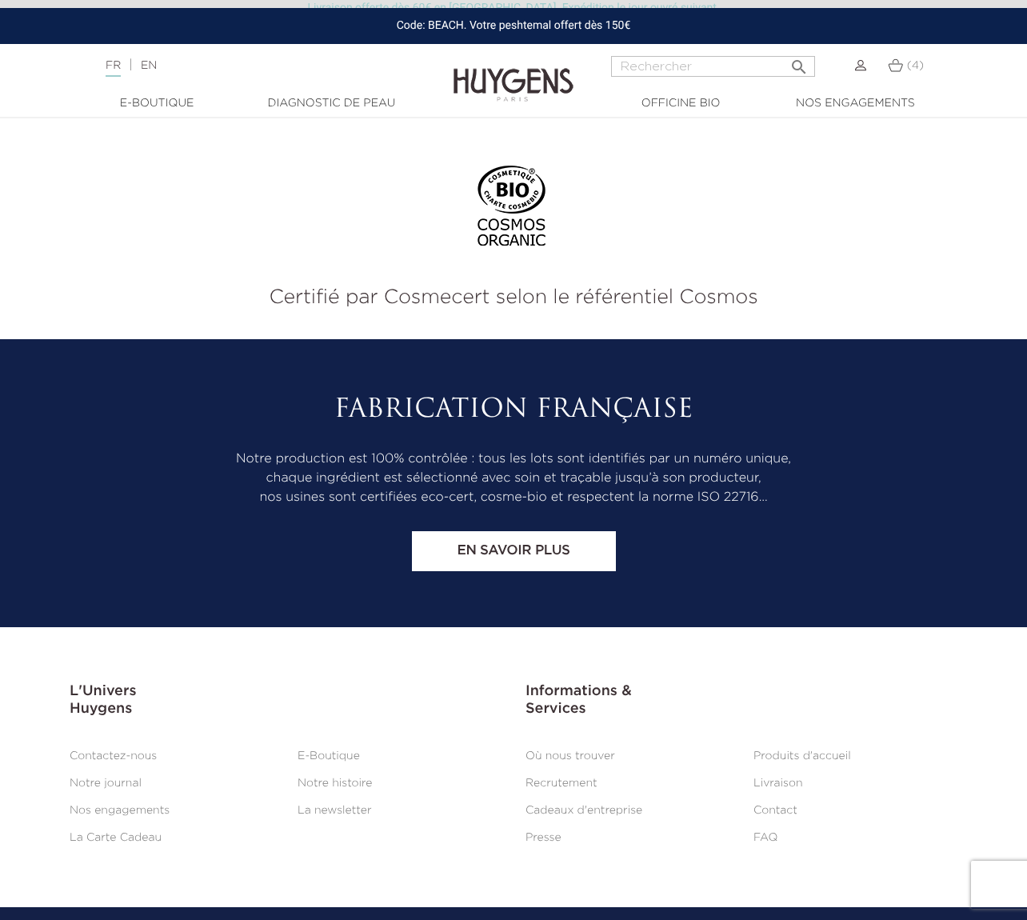
scroll to position [1114, 0]
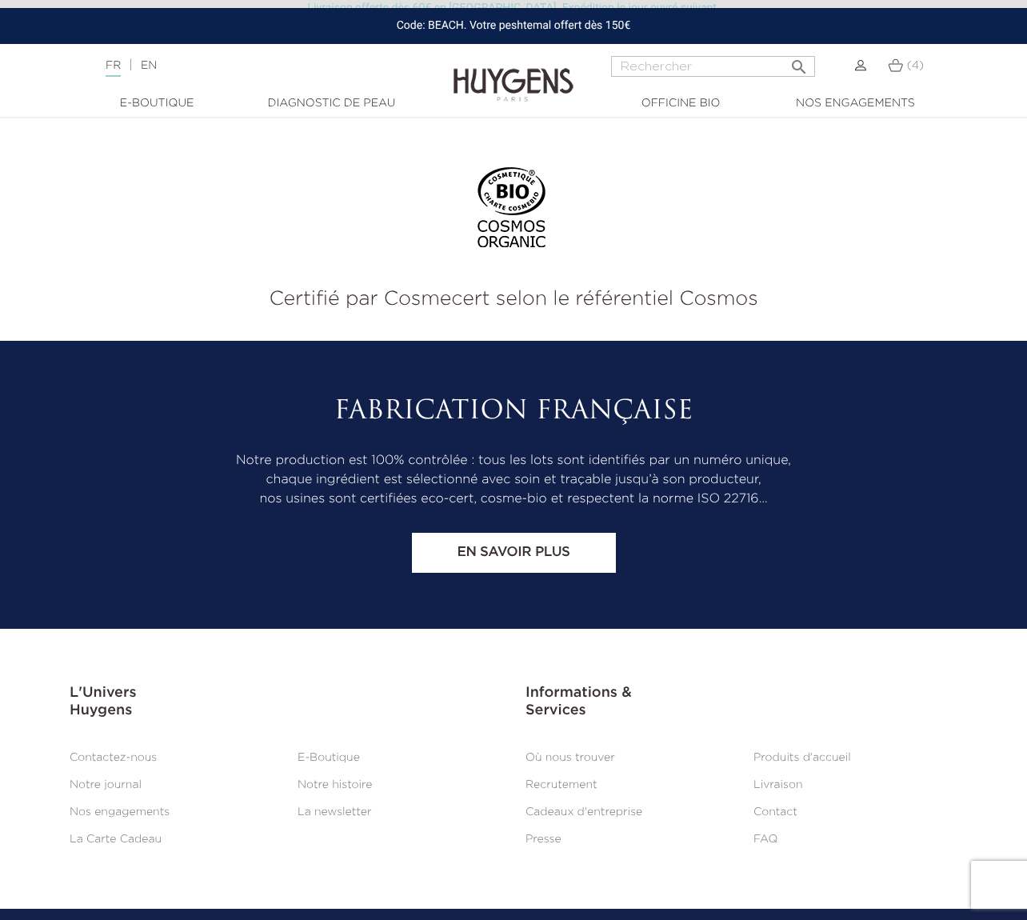
click at [784, 806] on link "Contact" at bounding box center [776, 811] width 44 height 11
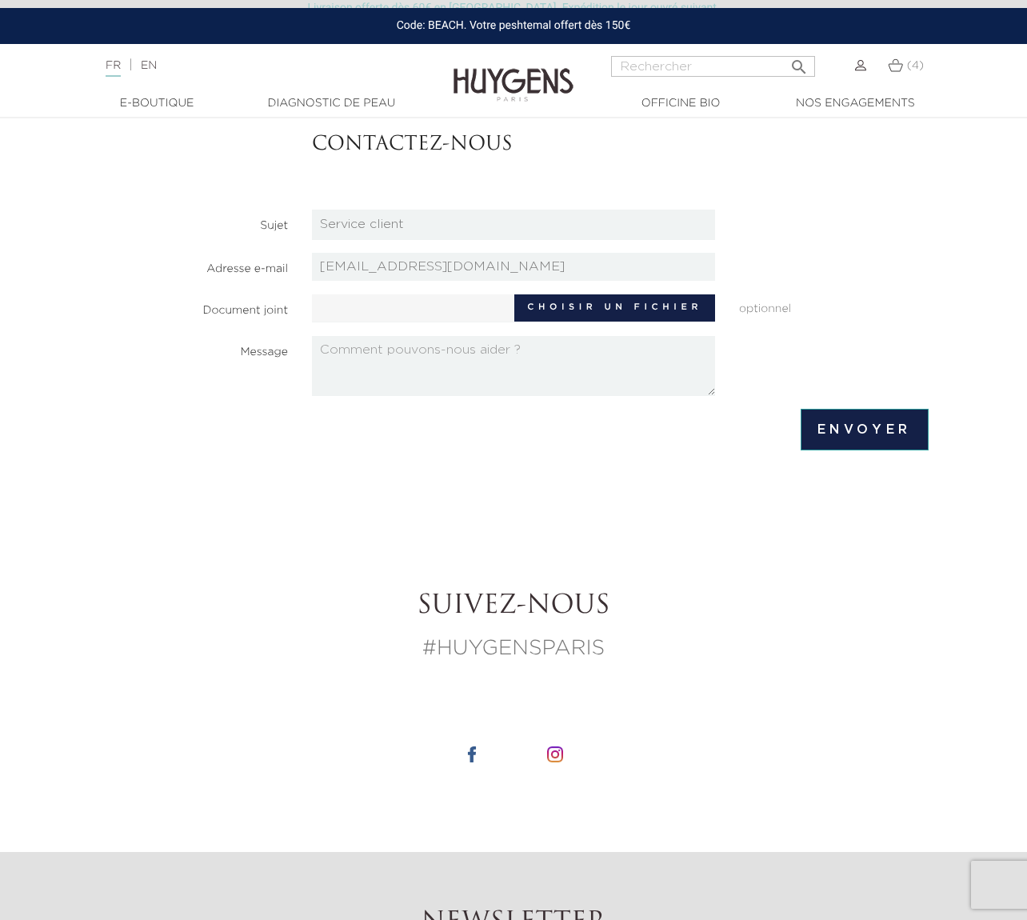
scroll to position [142, 0]
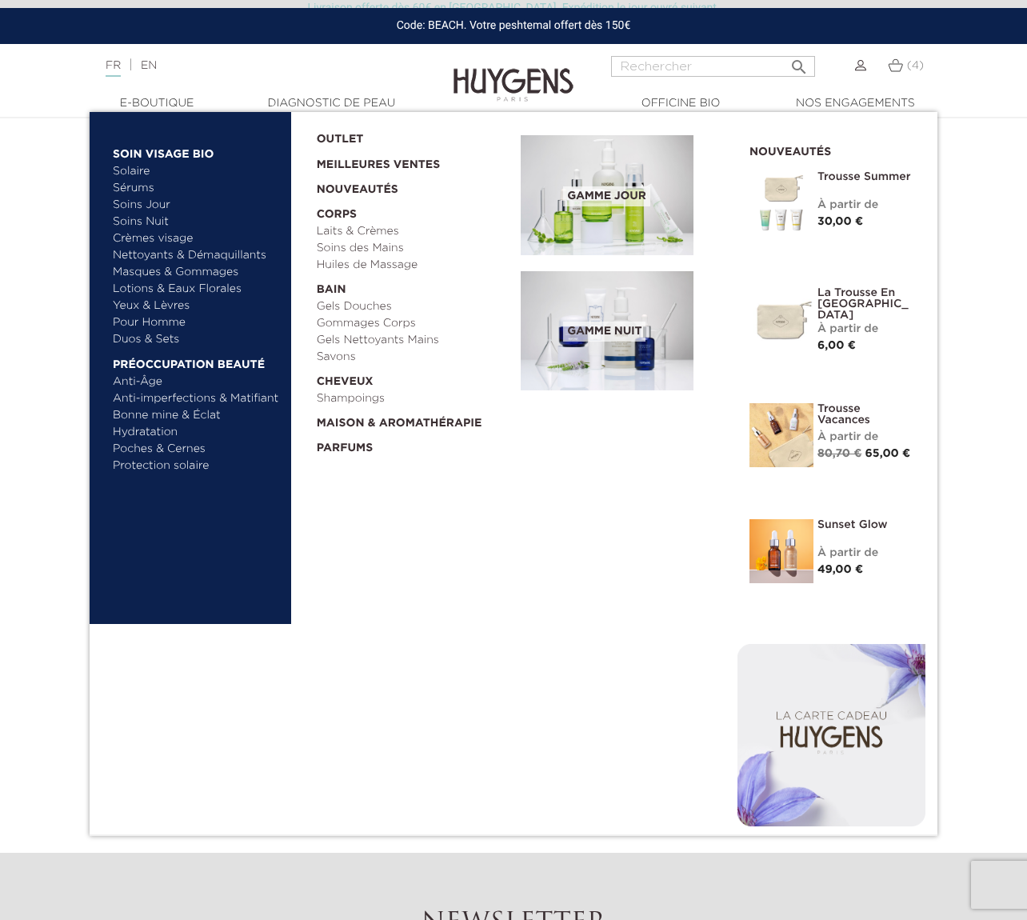
click at [553, 218] on img at bounding box center [607, 195] width 173 height 120
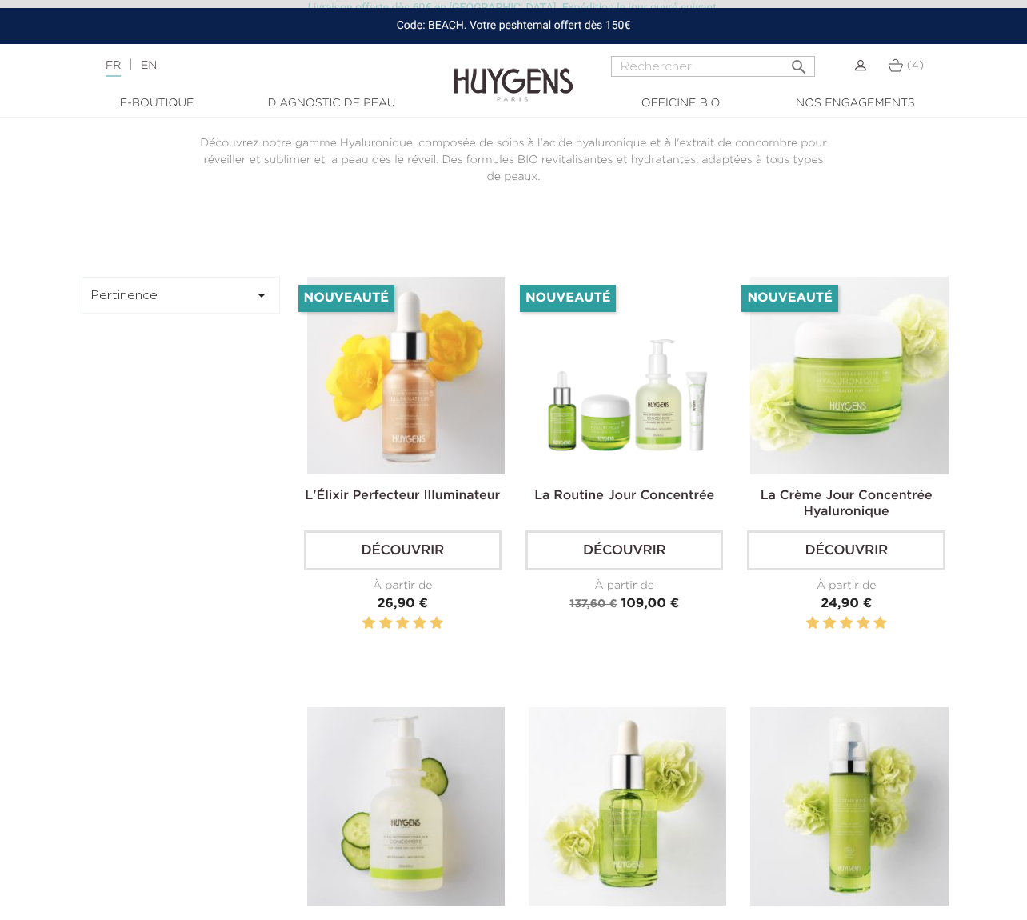
scroll to position [513, 0]
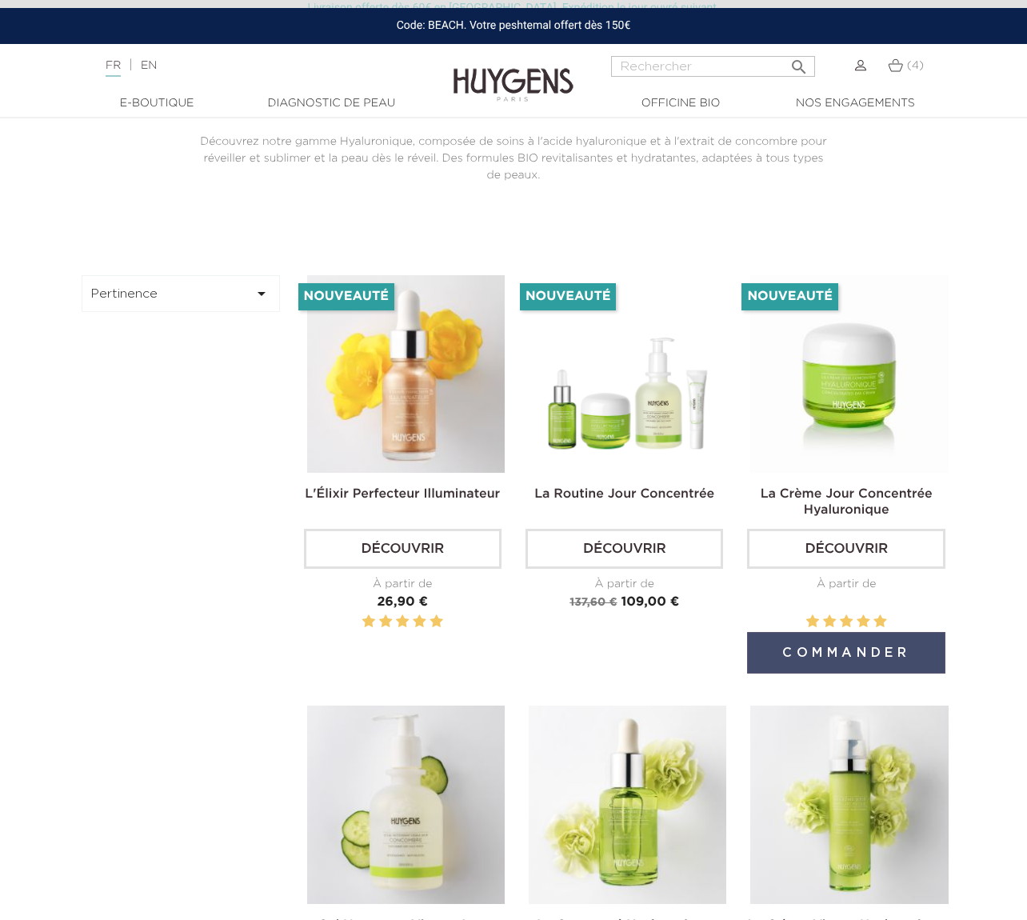
click at [882, 662] on button "Commander" at bounding box center [846, 653] width 198 height 42
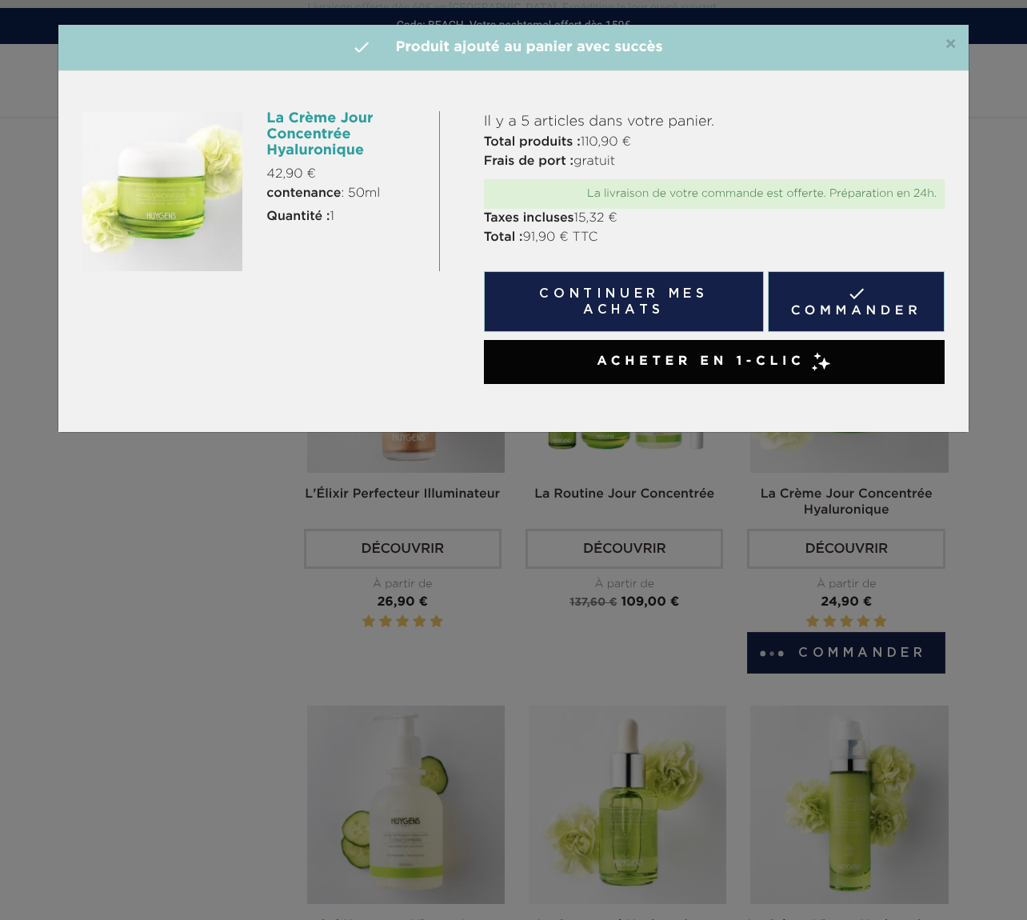
click at [835, 658] on div "×  Produit ajouté au panier avec succès La Crème Jour Concentrée Hyaluronique …" at bounding box center [513, 460] width 1027 height 920
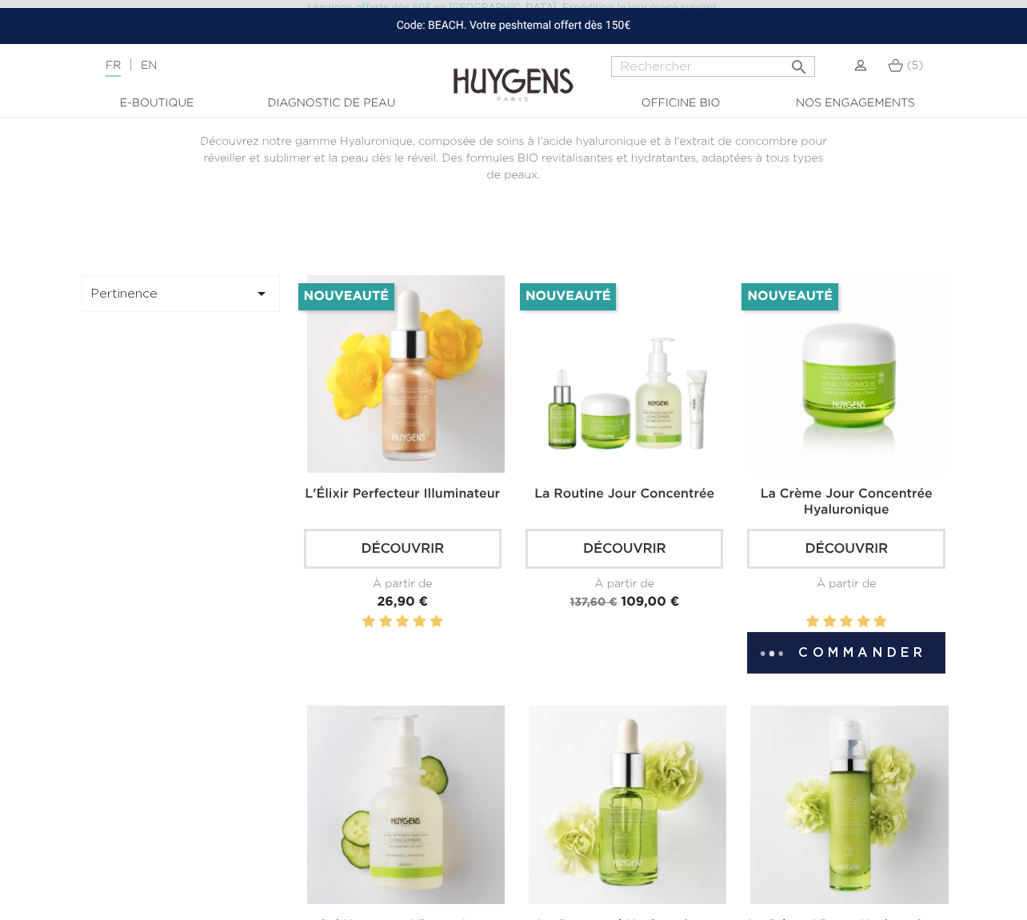
click at [840, 502] on h2 "La Crème Jour Concentrée Hyaluronique" at bounding box center [846, 501] width 198 height 32
click at [840, 516] on link "La Crème Jour Concentrée Hyaluronique" at bounding box center [847, 502] width 172 height 29
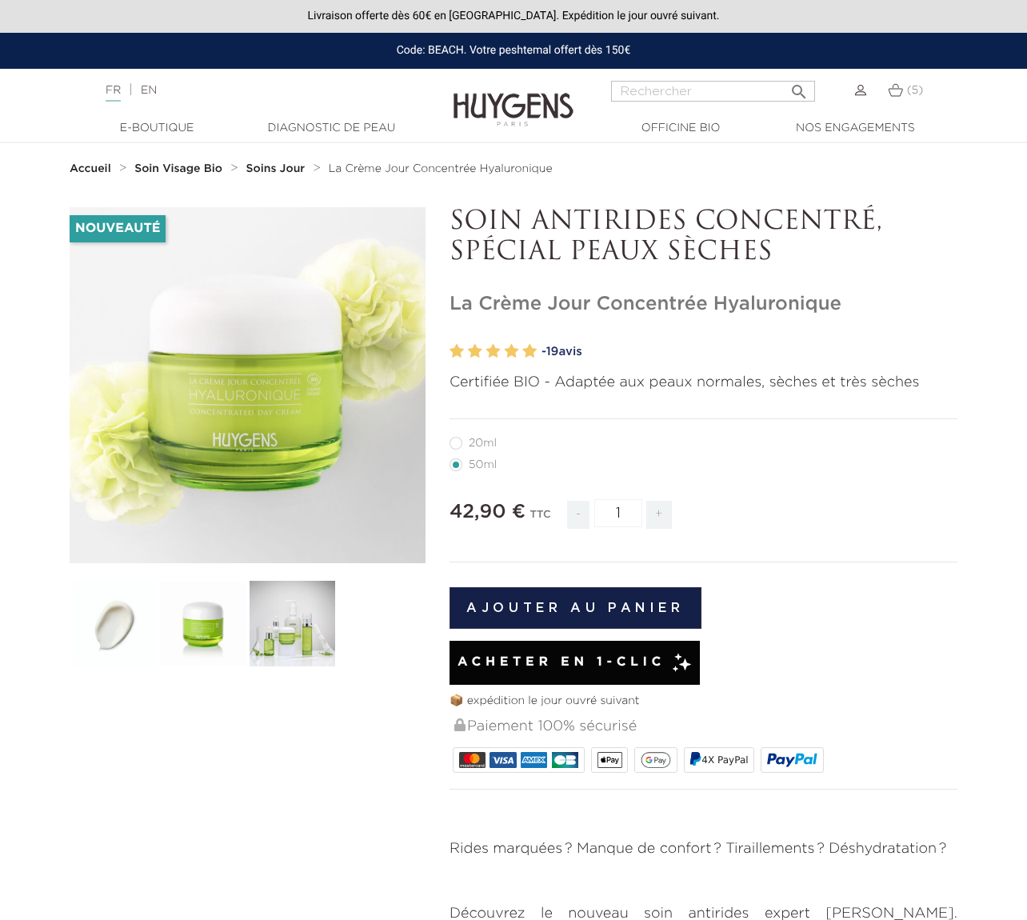
click at [498, 448] on li "20ml" at bounding box center [700, 443] width 500 height 22
click at [478, 442] on label27"] "20ml" at bounding box center [483, 443] width 66 height 13
radio input "true"
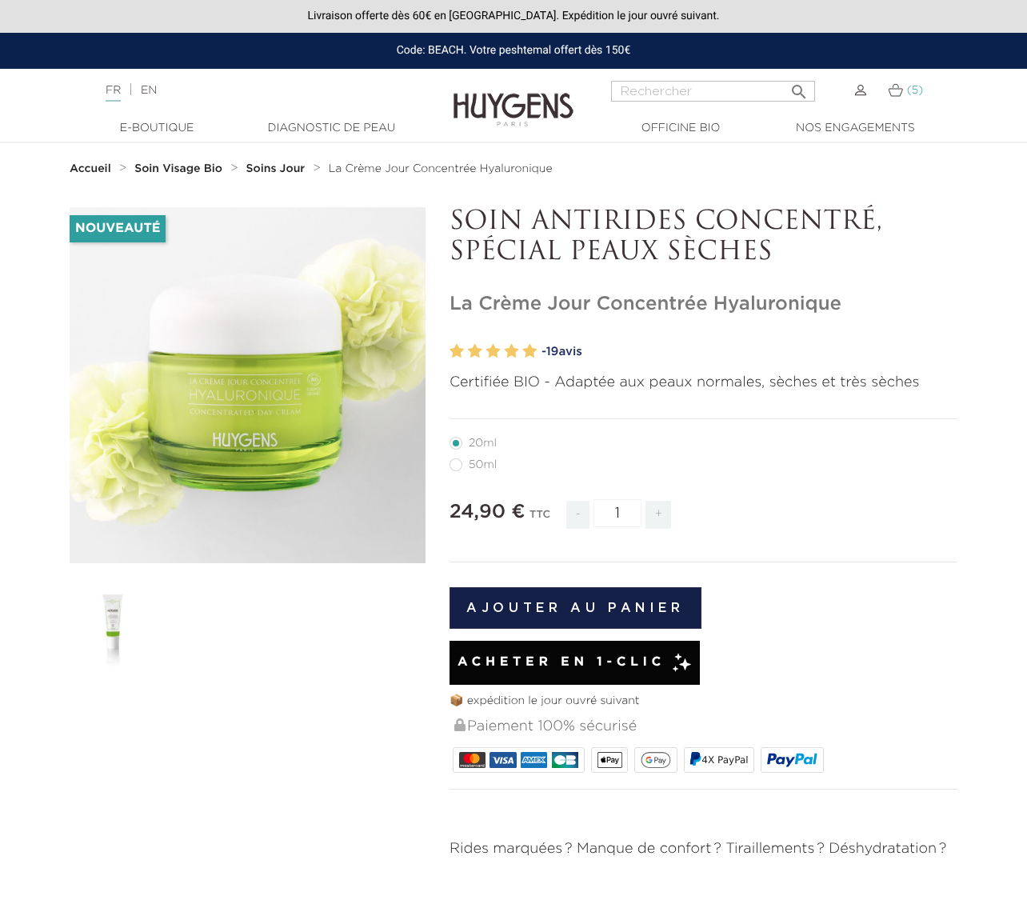
click at [893, 92] on img at bounding box center [895, 90] width 15 height 14
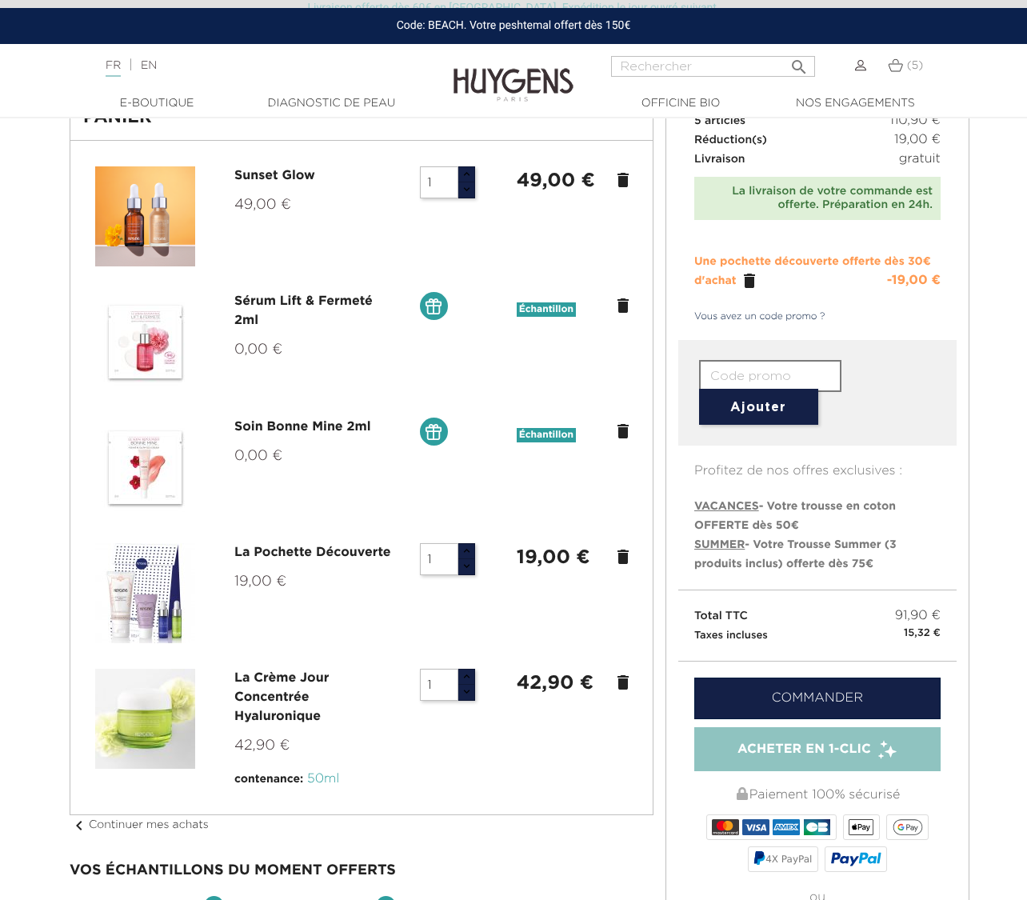
scroll to position [157, 0]
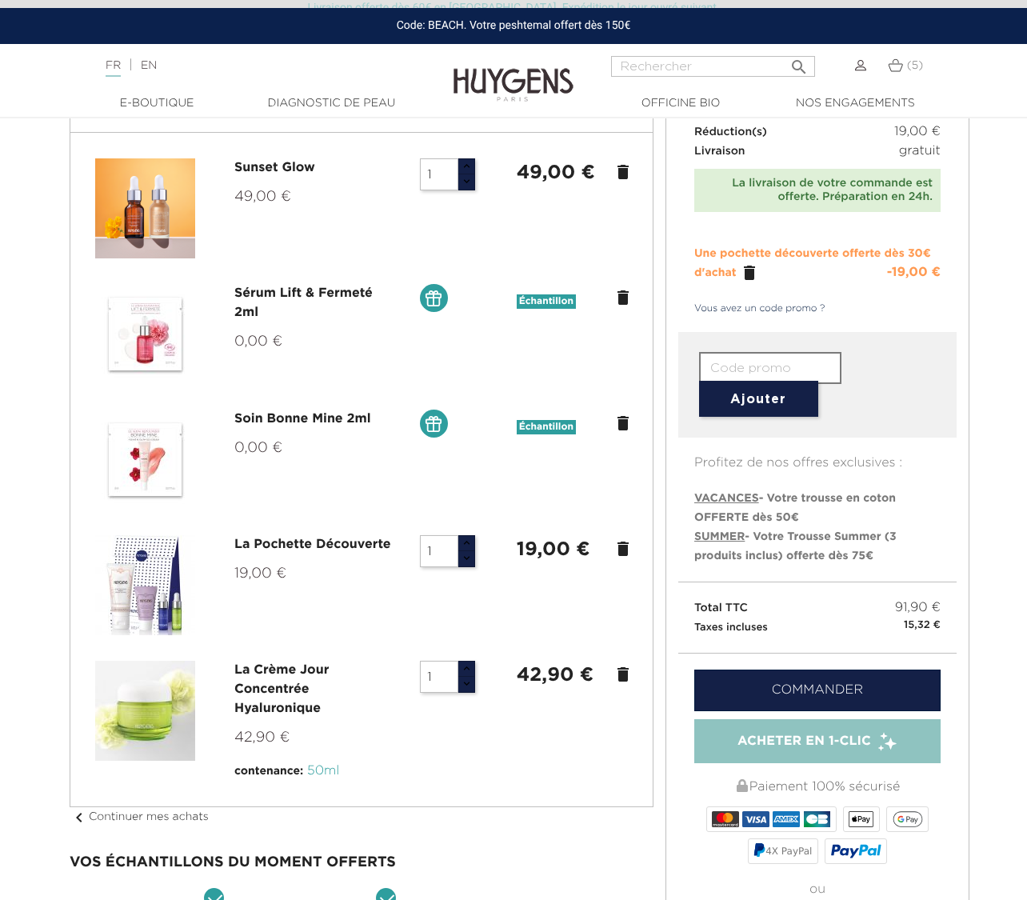
click at [622, 677] on icon "delete" at bounding box center [623, 674] width 19 height 19
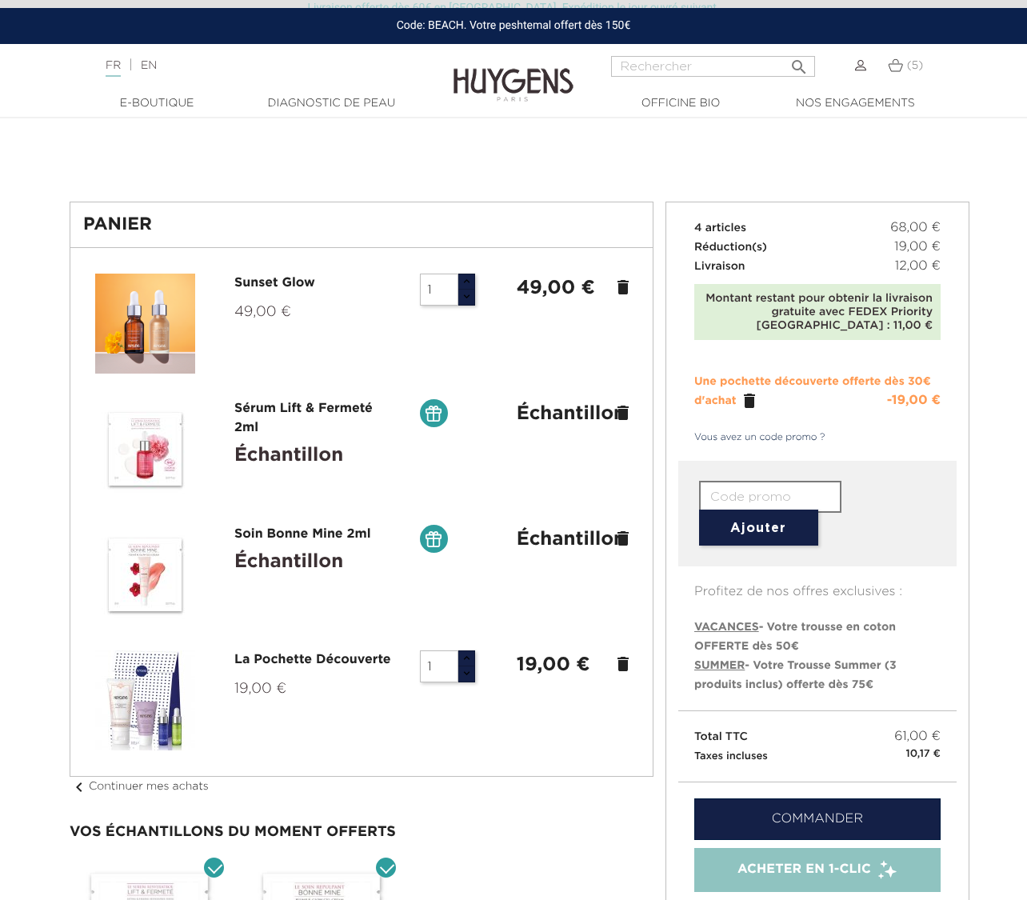
scroll to position [42, 0]
click at [748, 401] on icon "" at bounding box center [749, 399] width 19 height 19
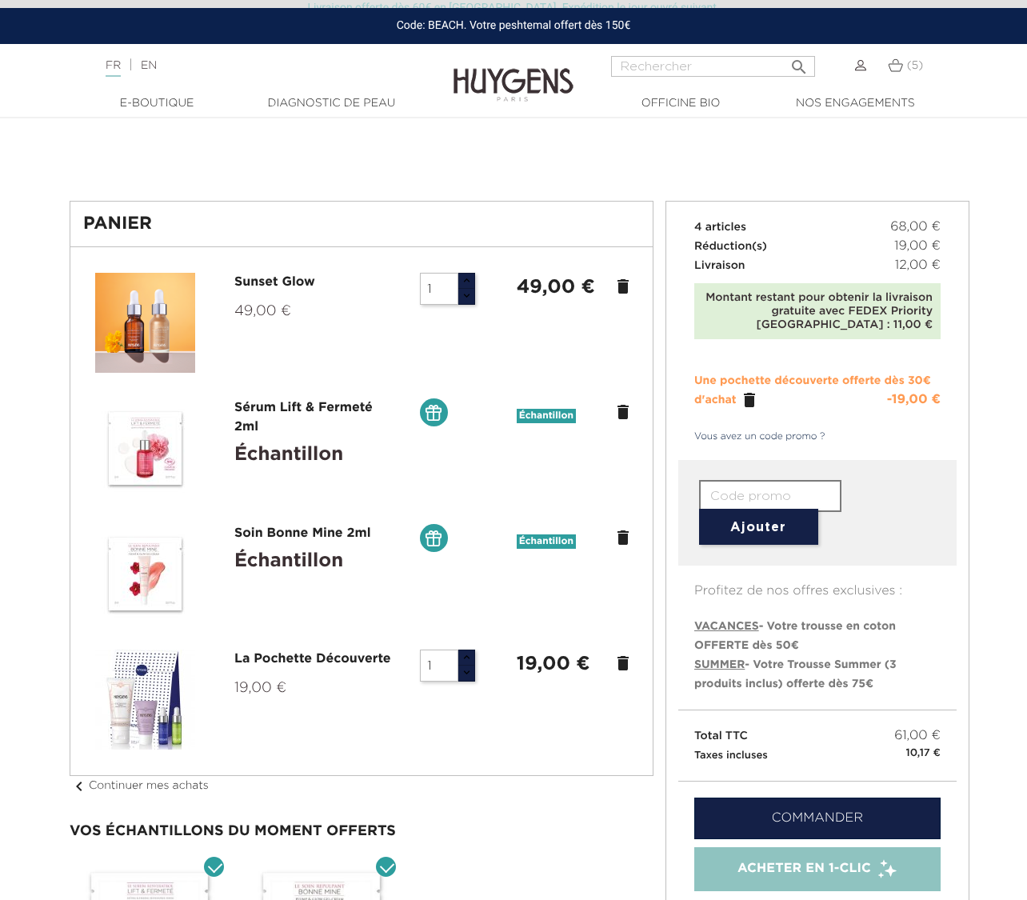
click at [750, 399] on icon "" at bounding box center [749, 399] width 19 height 19
click at [900, 74] on div "(5)" at bounding box center [904, 65] width 32 height 19
click at [903, 63] on link "(5)" at bounding box center [905, 65] width 35 height 13
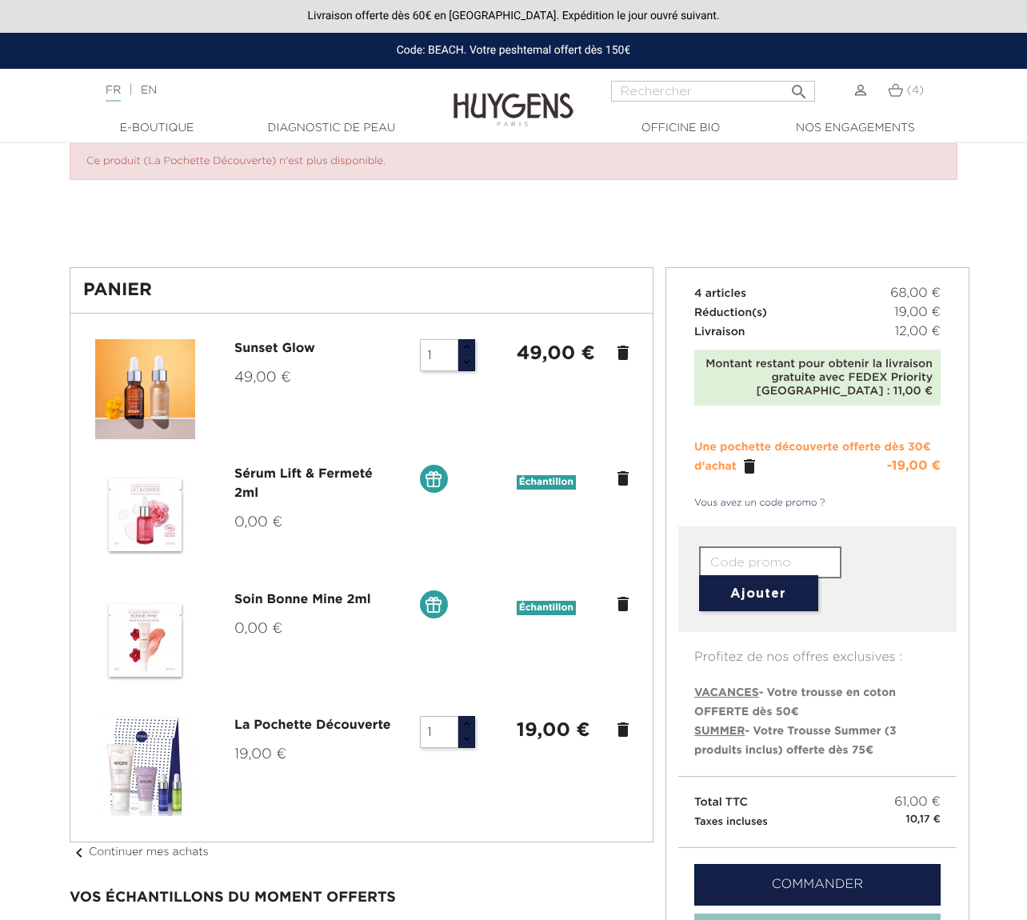
click at [621, 735] on icon "delete" at bounding box center [623, 729] width 19 height 19
